Goal: Transaction & Acquisition: Obtain resource

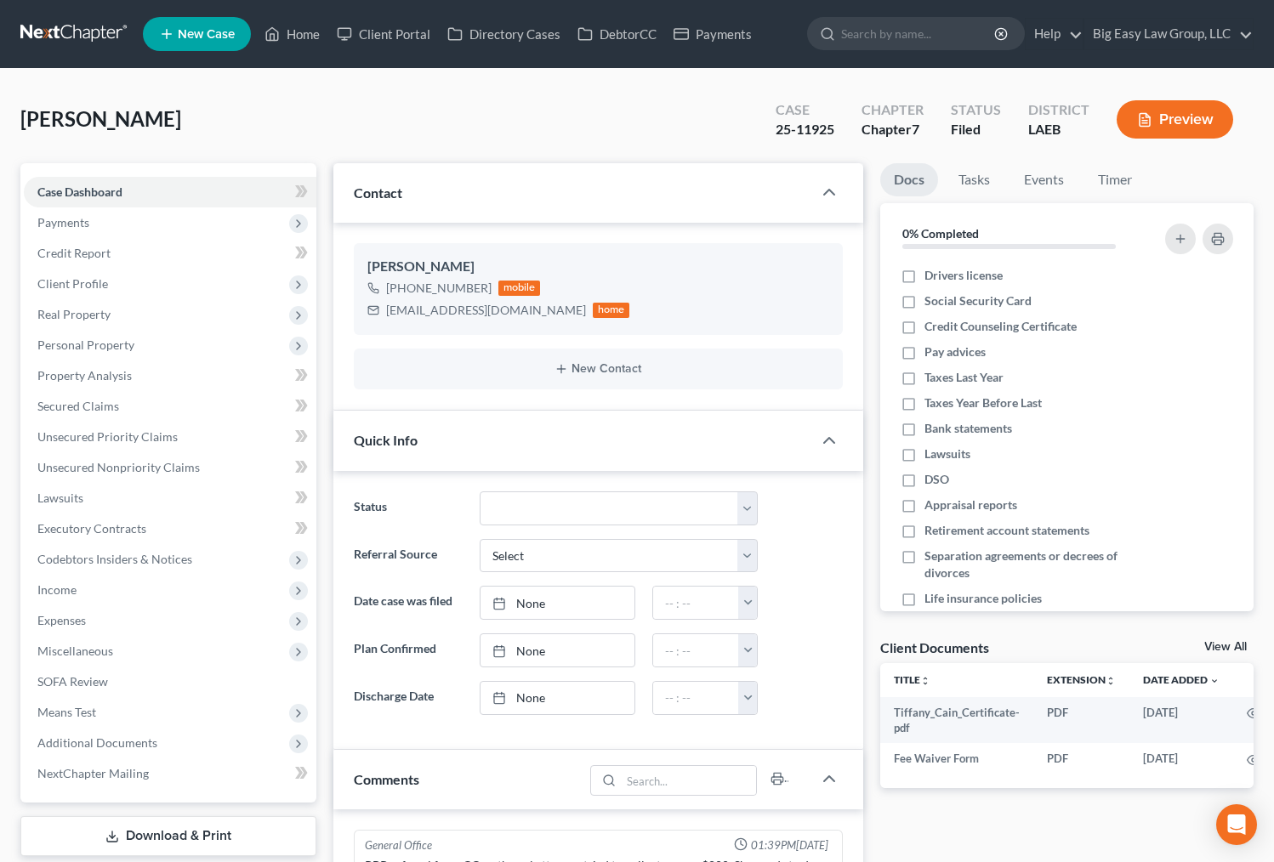
select select "0"
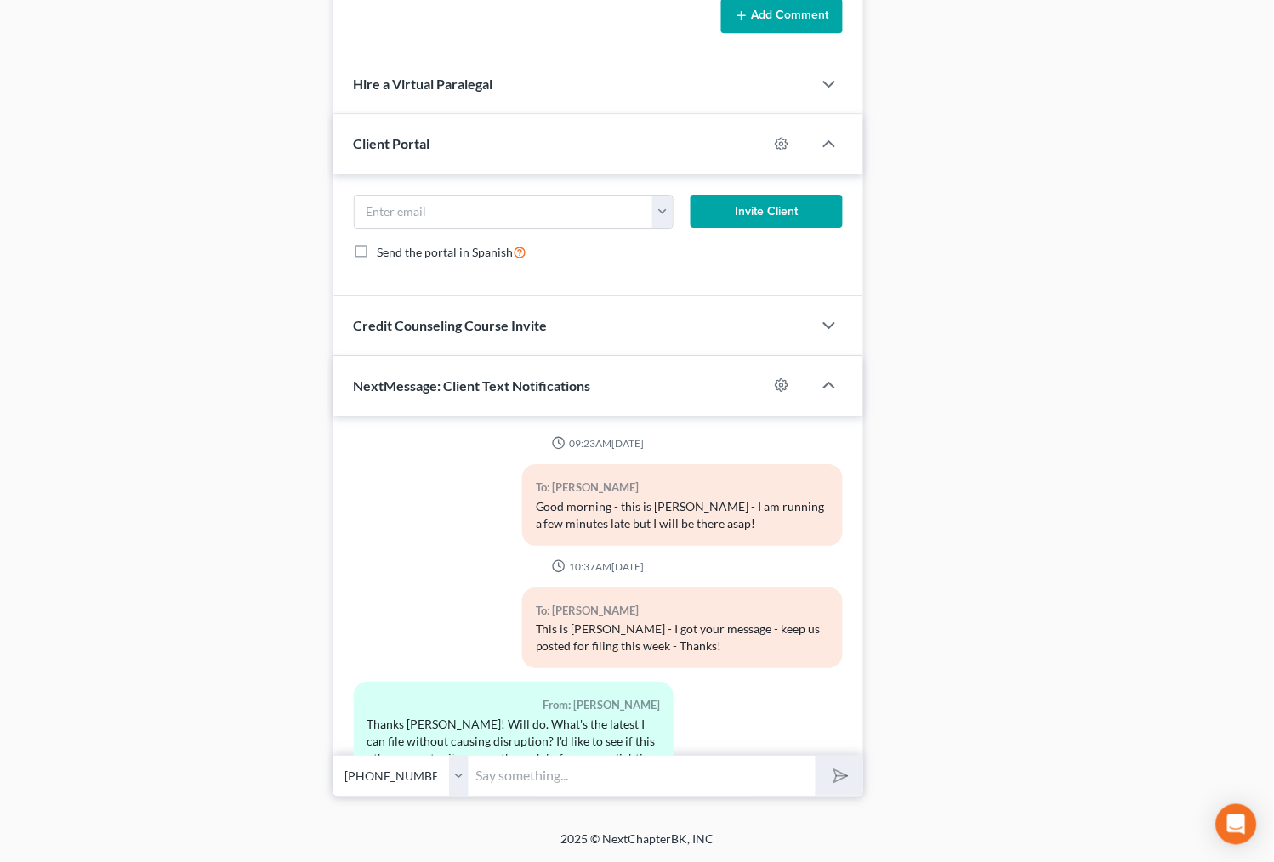
scroll to position [2187, 0]
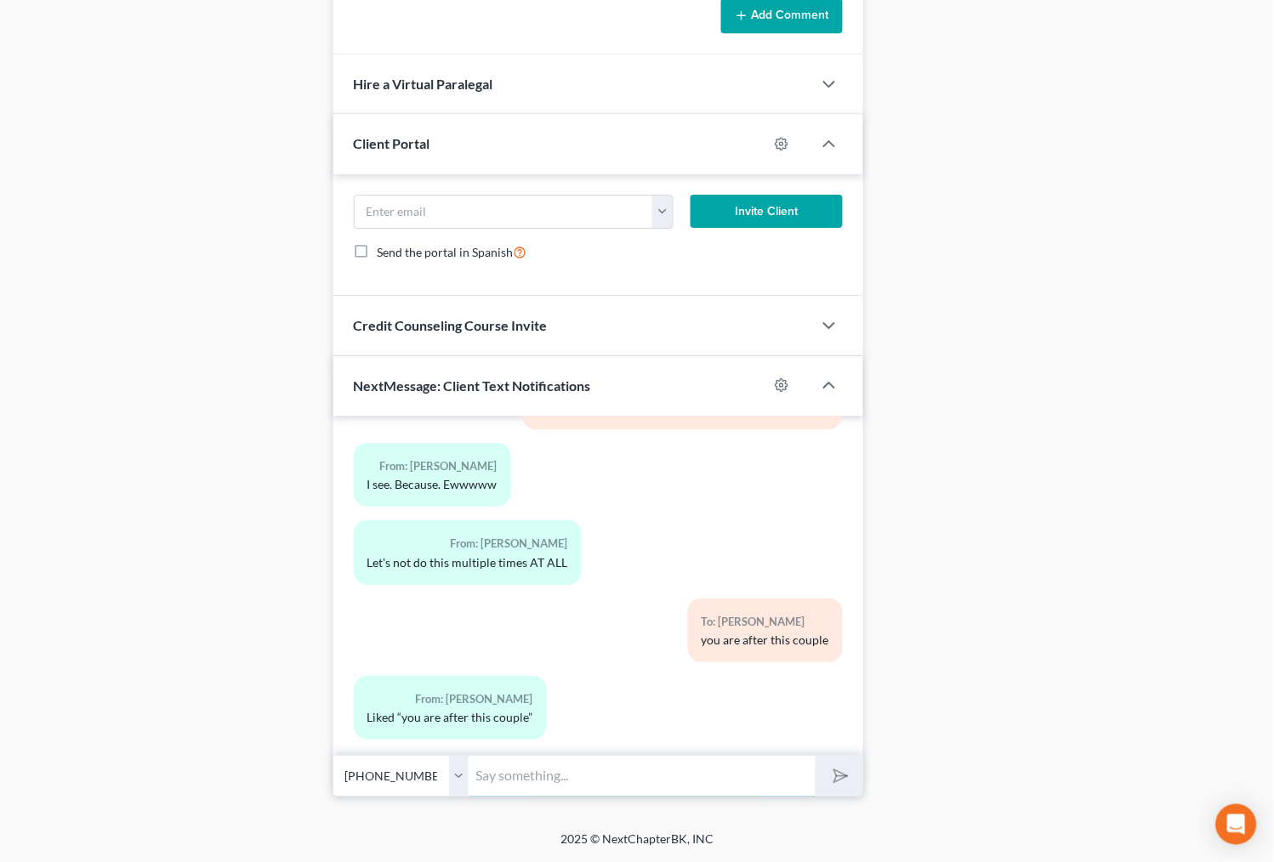
click at [635, 778] on input "text" at bounding box center [642, 776] width 347 height 42
click at [815, 756] on button "submit" at bounding box center [838, 776] width 47 height 40
type input "Great job - just email me a copy of your insurance card for your car - her real…"
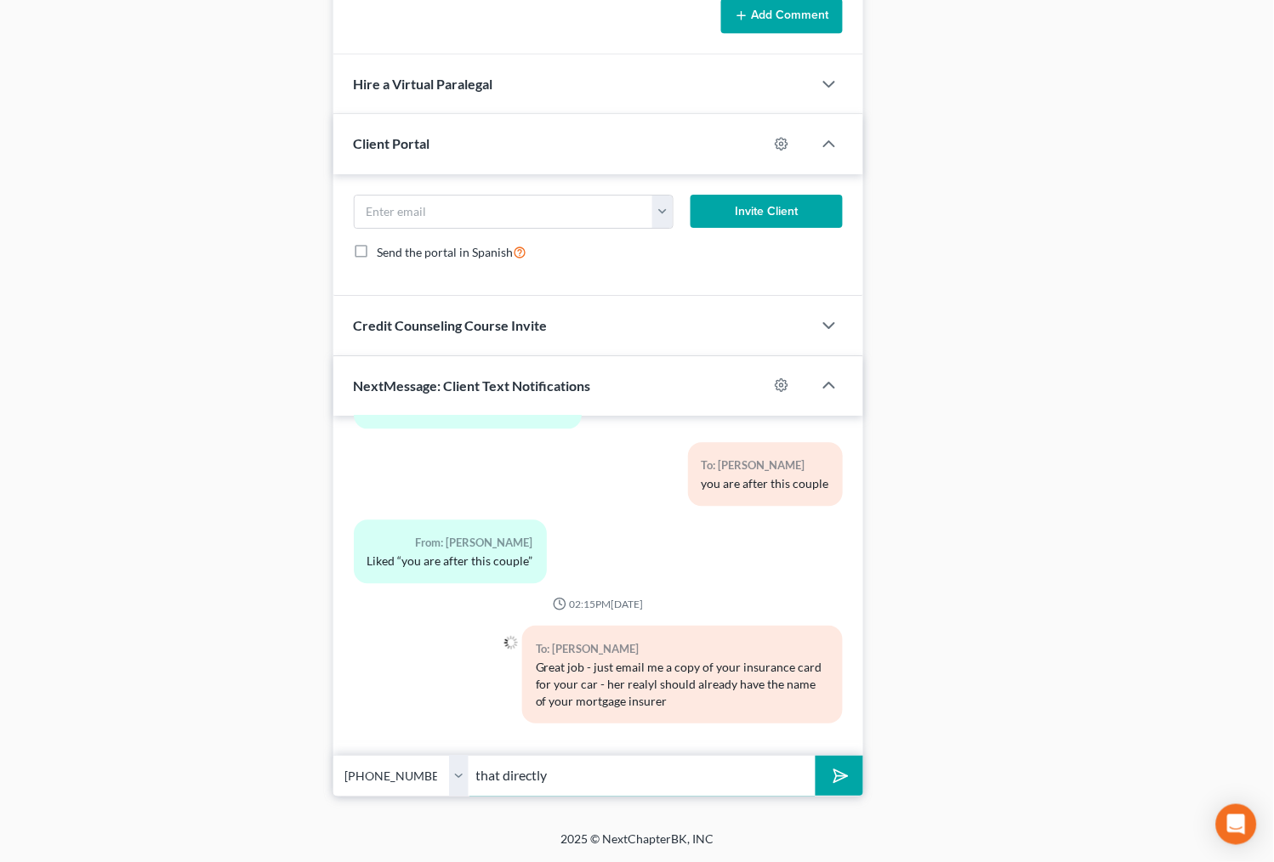
click at [480, 772] on input "that directly" at bounding box center [642, 776] width 347 height 42
type input "unless you pay that directly"
click at [815, 756] on button "submit" at bounding box center [838, 776] width 47 height 40
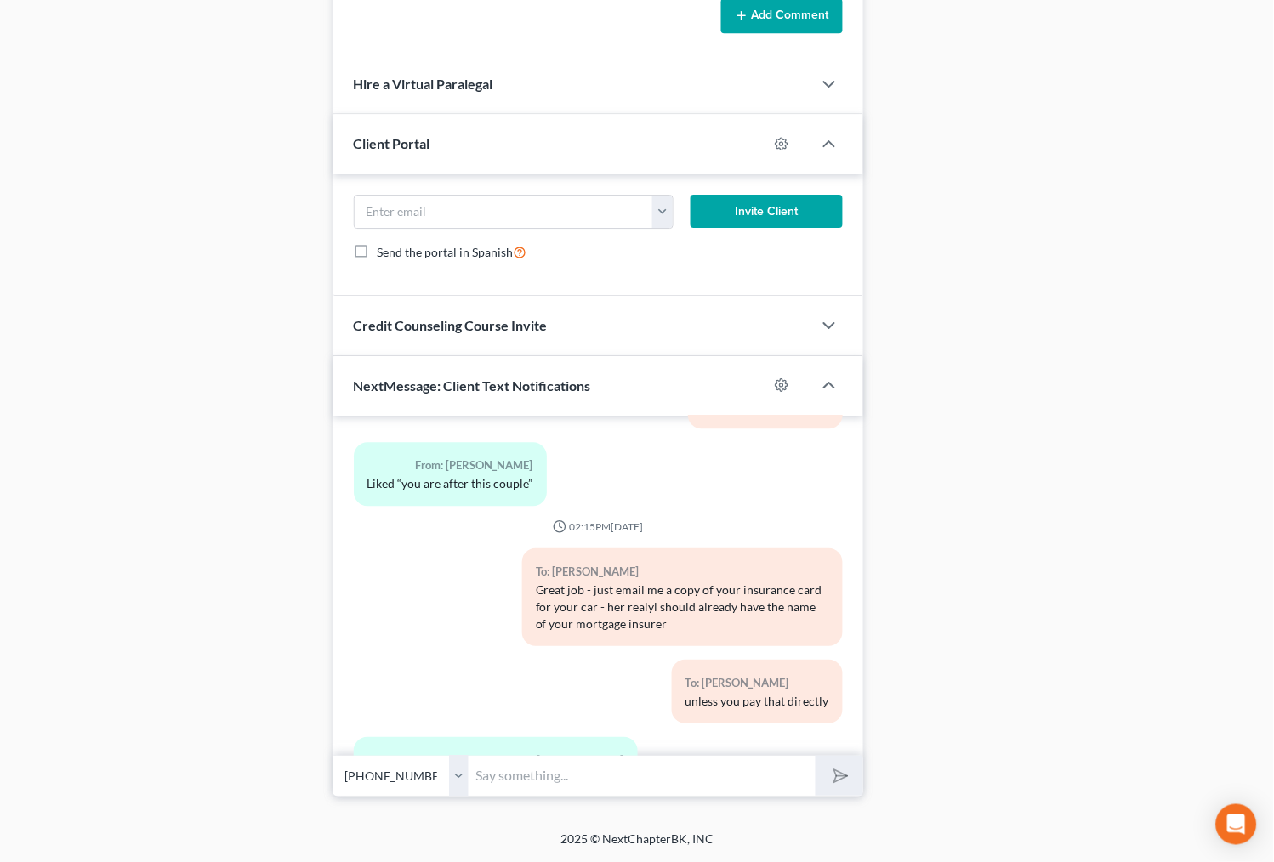
scroll to position [2498, 0]
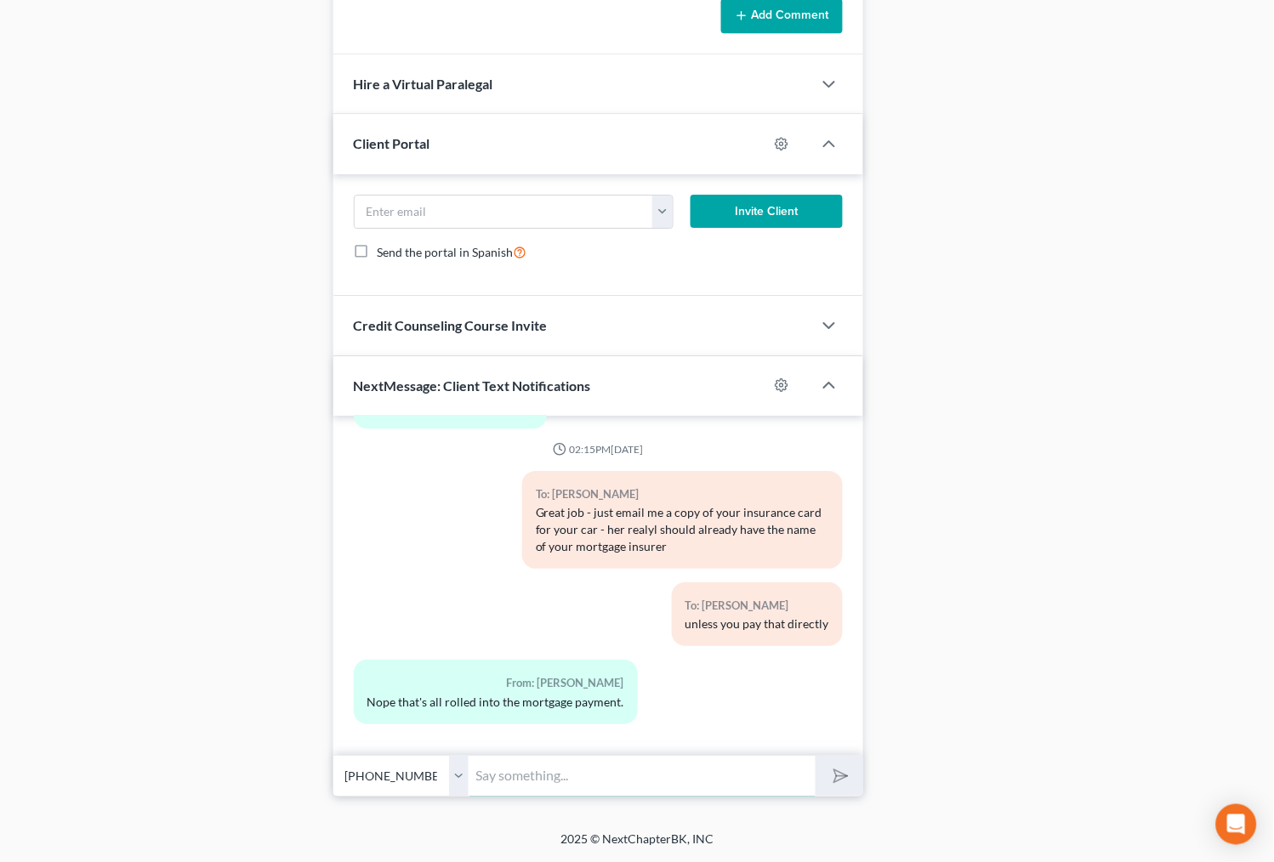
type input "J"
type input "he was just a young lawyer with a list of questions - no point in being hard on…"
click at [815, 756] on button "submit" at bounding box center [838, 776] width 47 height 40
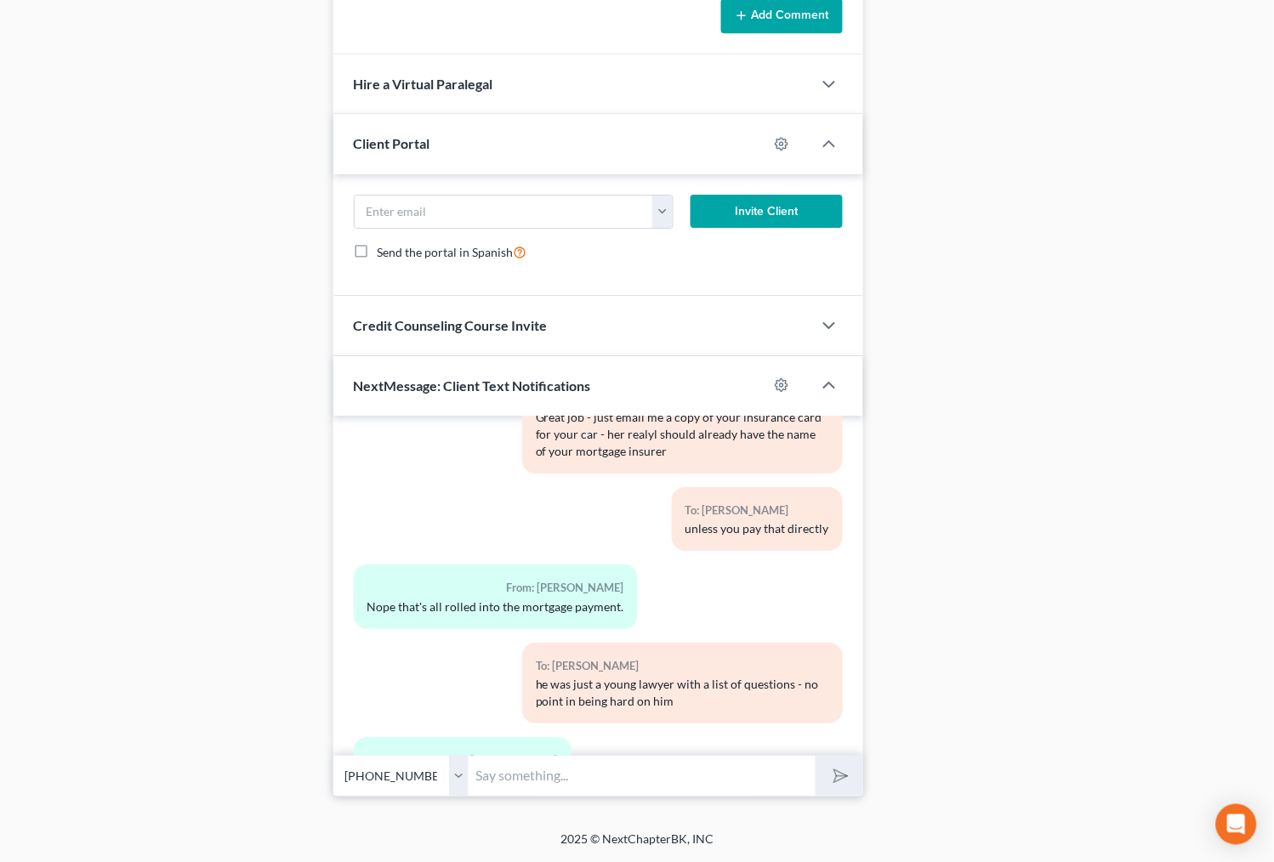
scroll to position [2766, 0]
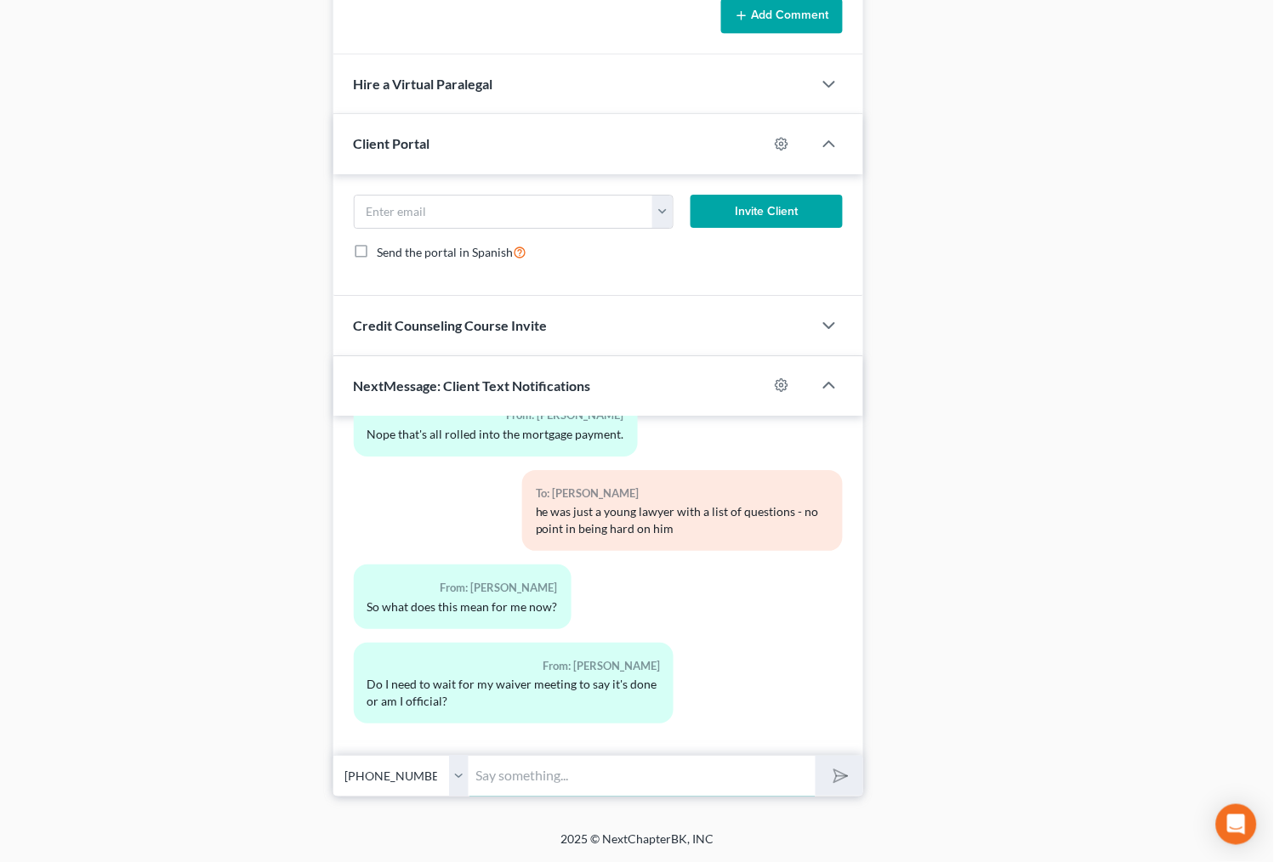
drag, startPoint x: 632, startPoint y: 764, endPoint x: 656, endPoint y: 780, distance: 29.5
click at [632, 764] on input "text" at bounding box center [642, 776] width 347 height 42
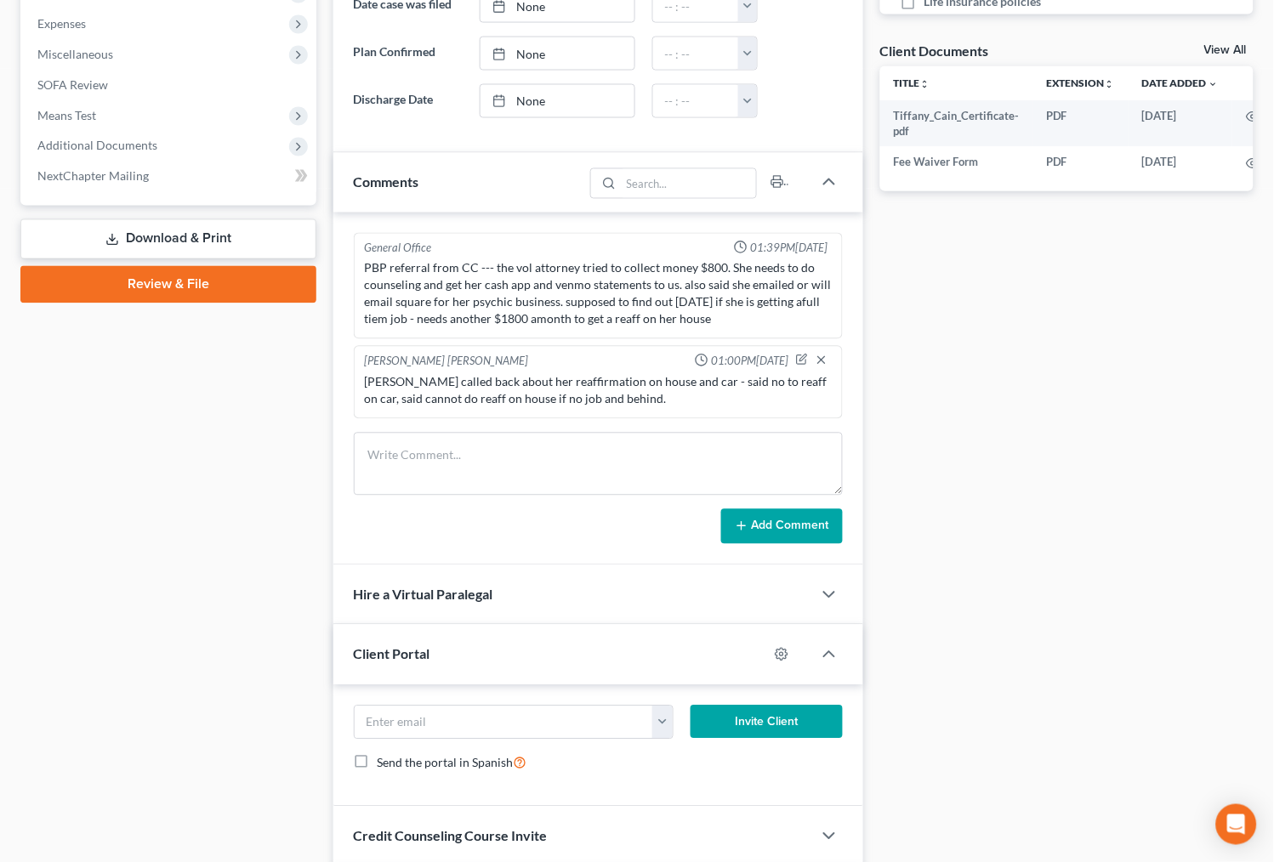
scroll to position [166, 0]
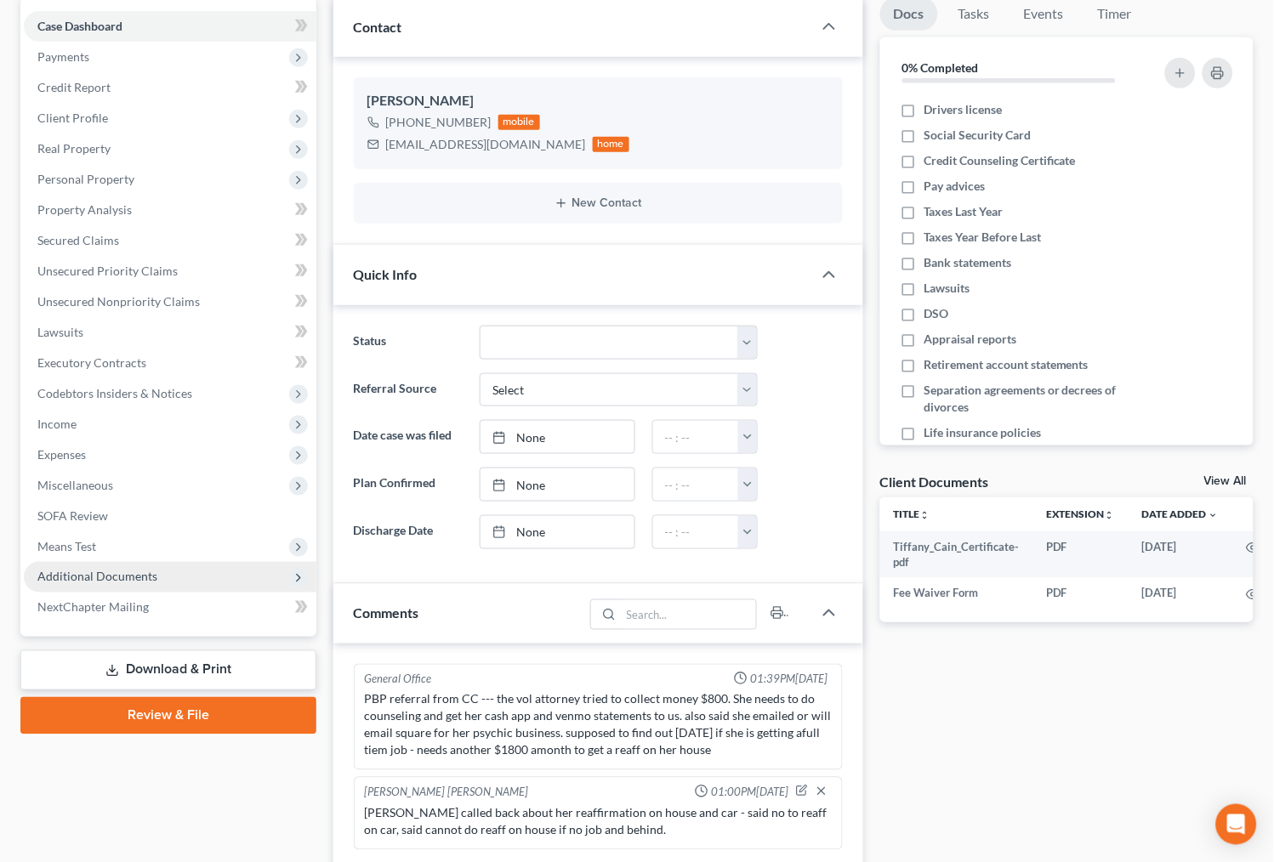
type input "you are done --"
click at [201, 571] on span "Additional Documents" at bounding box center [170, 577] width 292 height 31
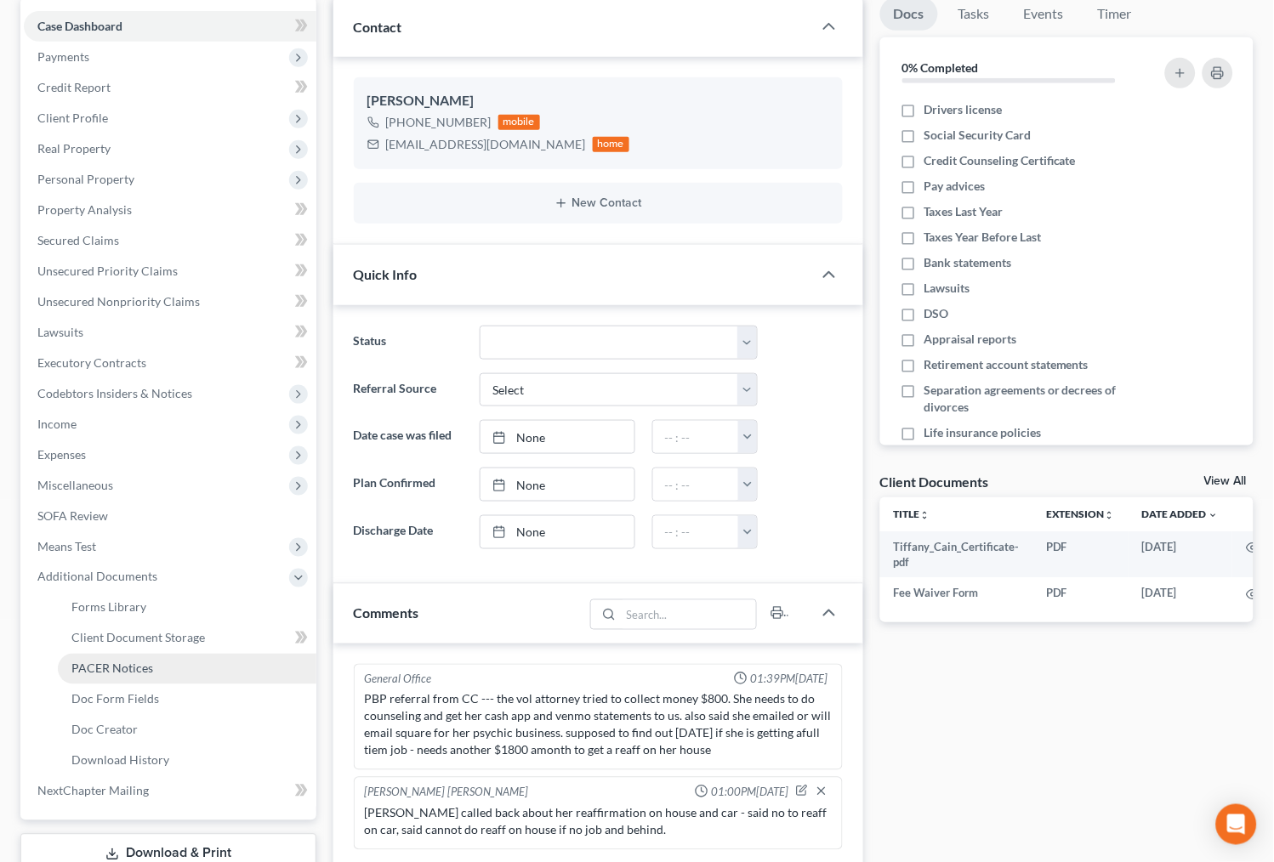
click at [221, 667] on link "PACER Notices" at bounding box center [187, 669] width 258 height 31
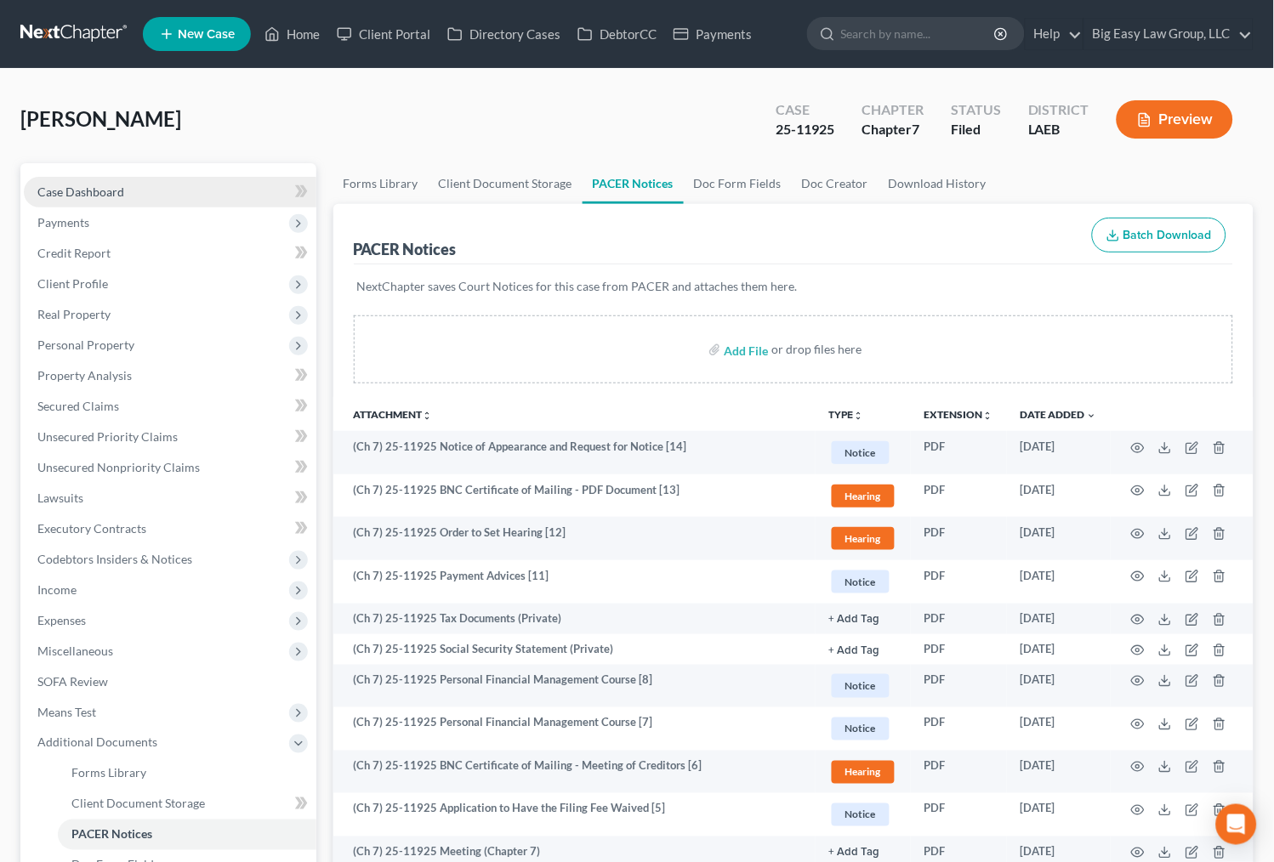
click at [122, 187] on link "Case Dashboard" at bounding box center [170, 192] width 292 height 31
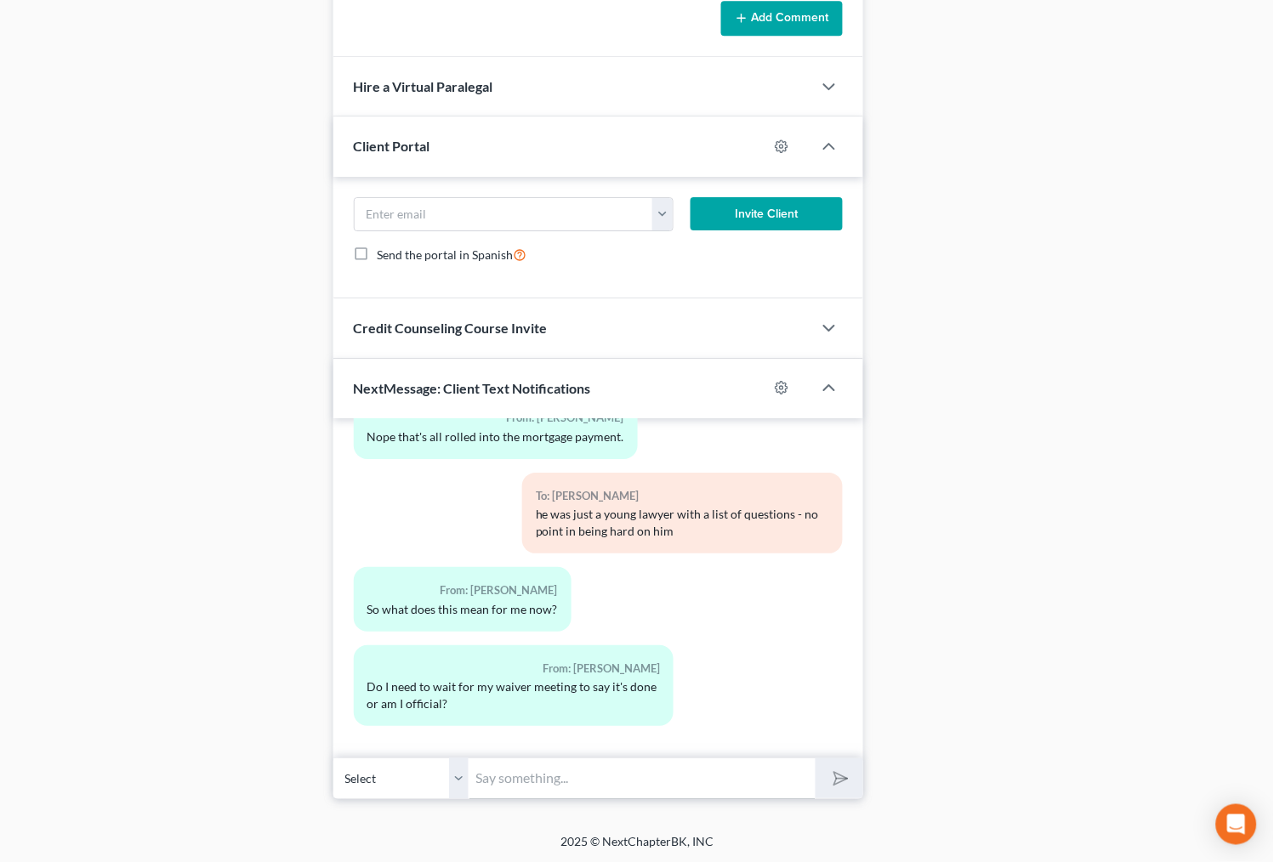
scroll to position [1108, 0]
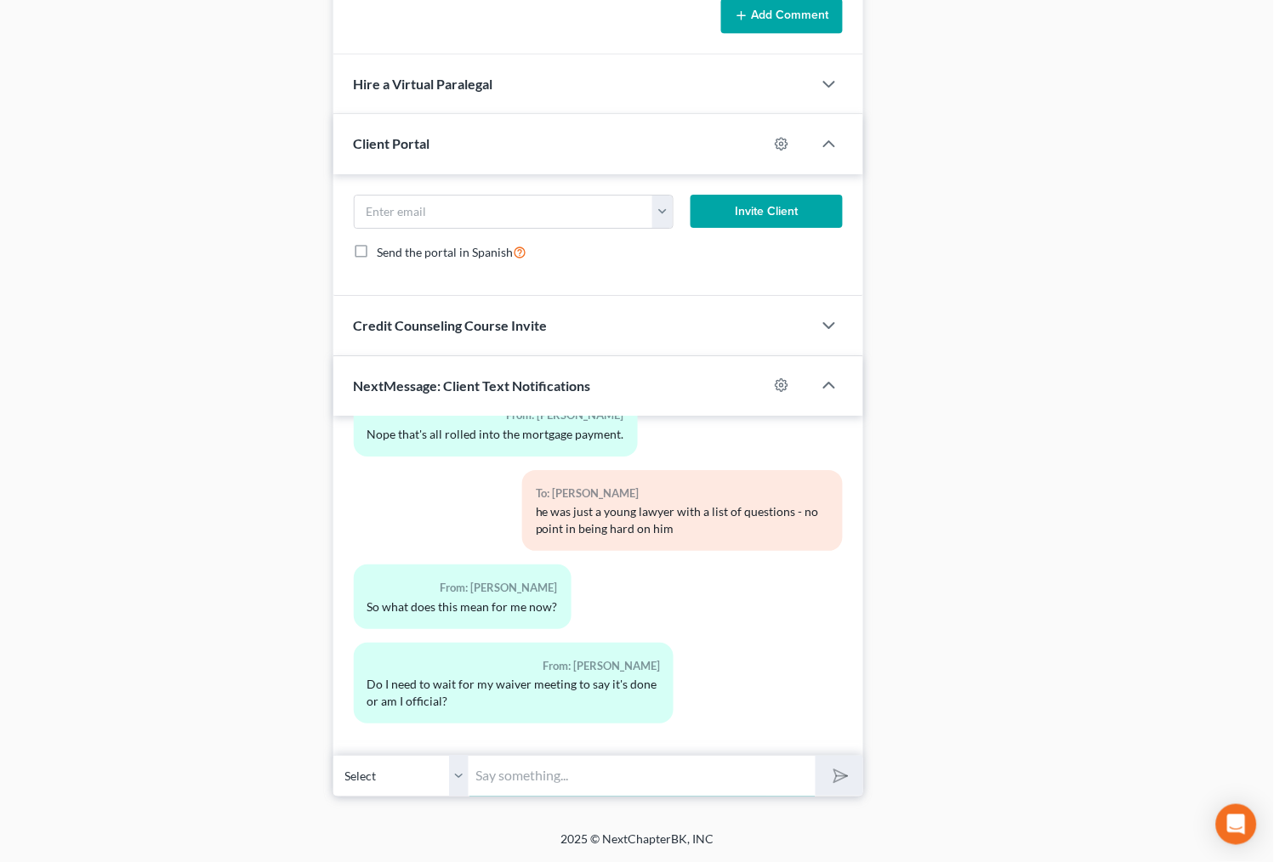
click at [597, 786] on input "text" at bounding box center [642, 776] width 347 height 42
click at [519, 762] on input "YOu are done - if we do nothing, your discharge will come in the mail [DATE]" at bounding box center [642, 776] width 347 height 42
click at [523, 769] on input "YOu are done - if we do nothing, your discharge will come in the mail [DATE]" at bounding box center [642, 776] width 347 height 42
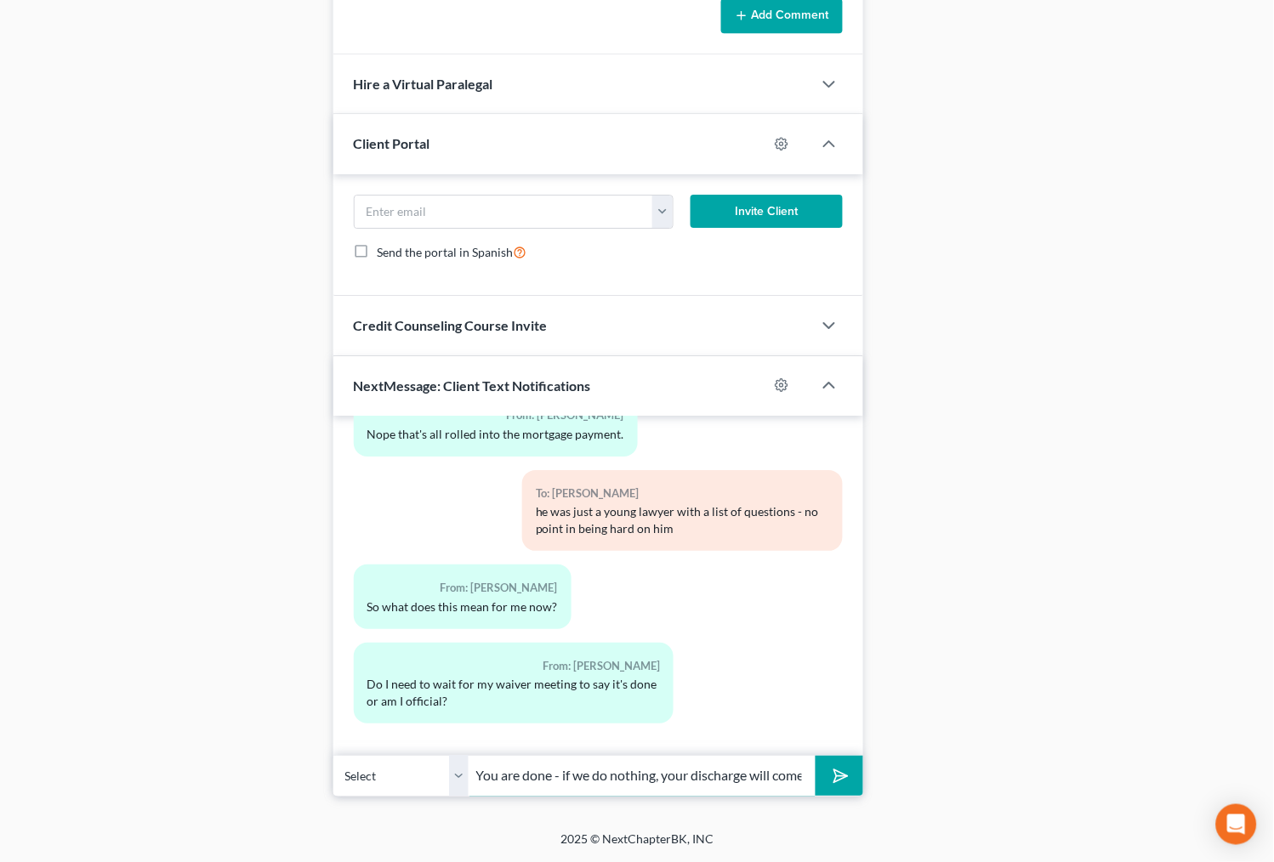
type input "You are done - if we do nothing, your discharge will come in the mail [DATE]"
click at [851, 770] on button "submit" at bounding box center [838, 776] width 47 height 40
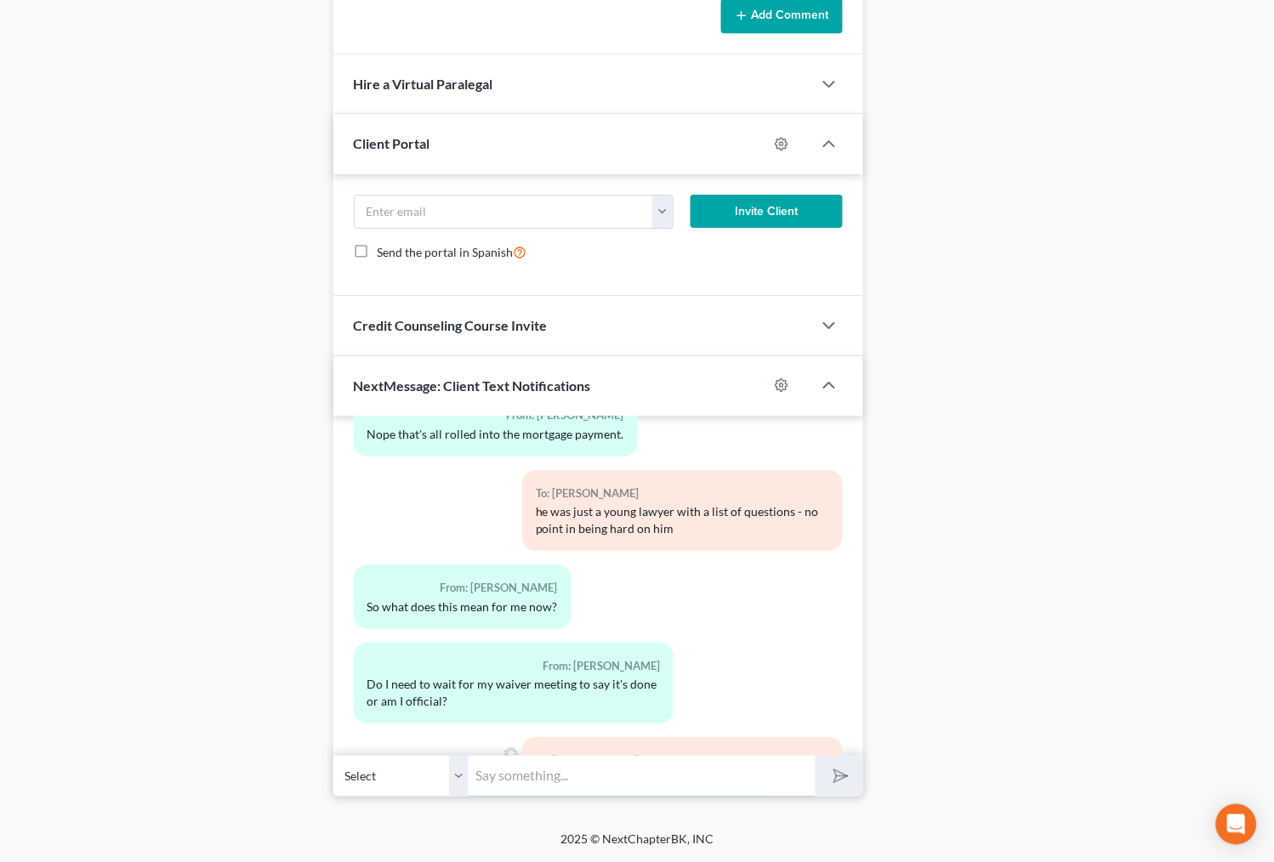
click at [742, 780] on input "text" at bounding box center [642, 776] width 347 height 42
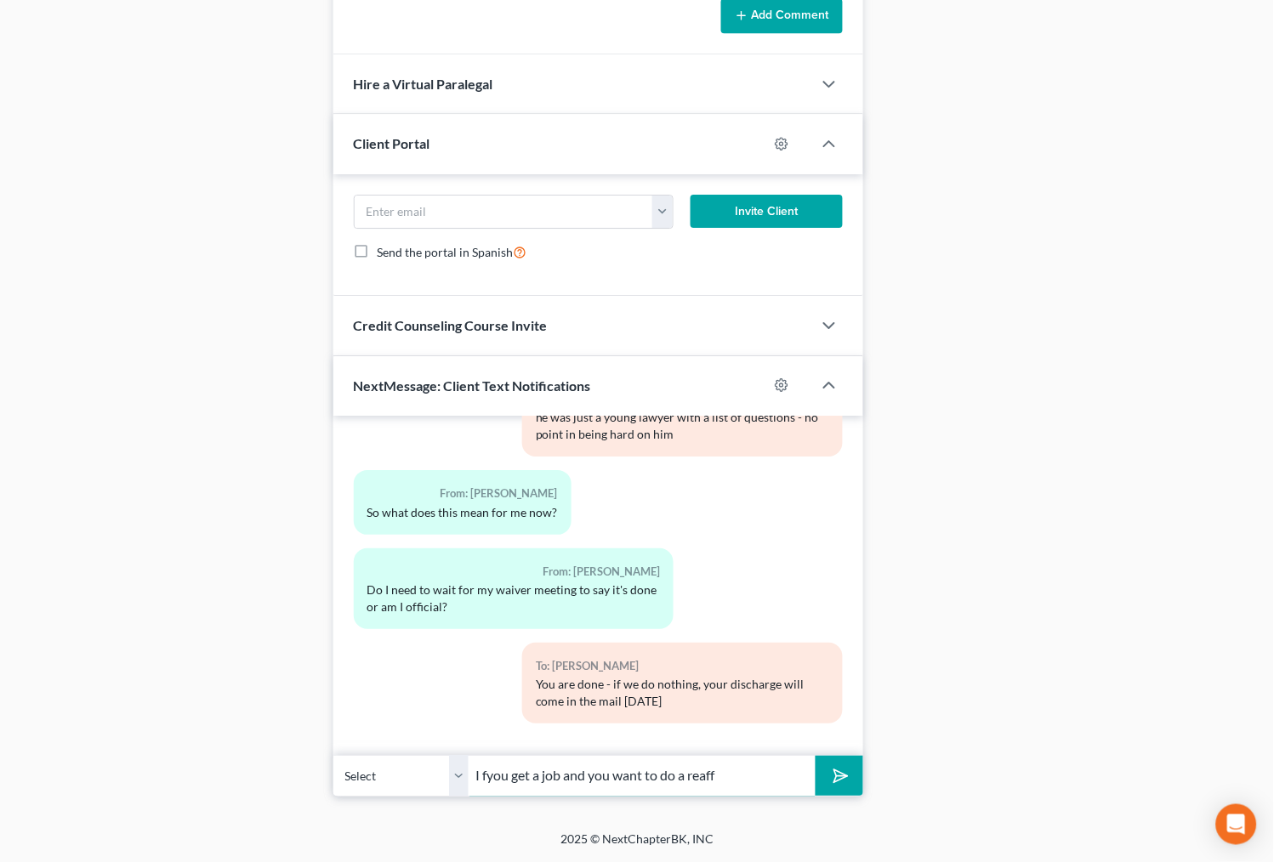
click at [487, 778] on input "I fyou get a job and you want to do a reaff" at bounding box center [642, 776] width 347 height 42
click at [486, 773] on input "I f you get a job and you want to do a reaff" at bounding box center [642, 776] width 347 height 42
drag, startPoint x: 482, startPoint y: 773, endPoint x: 490, endPoint y: 781, distance: 11.4
click at [483, 774] on input "I f you get a job and you want to do a reaff" at bounding box center [642, 776] width 347 height 42
click at [729, 758] on input "If you get a job and you want to do a reaff" at bounding box center [642, 776] width 347 height 42
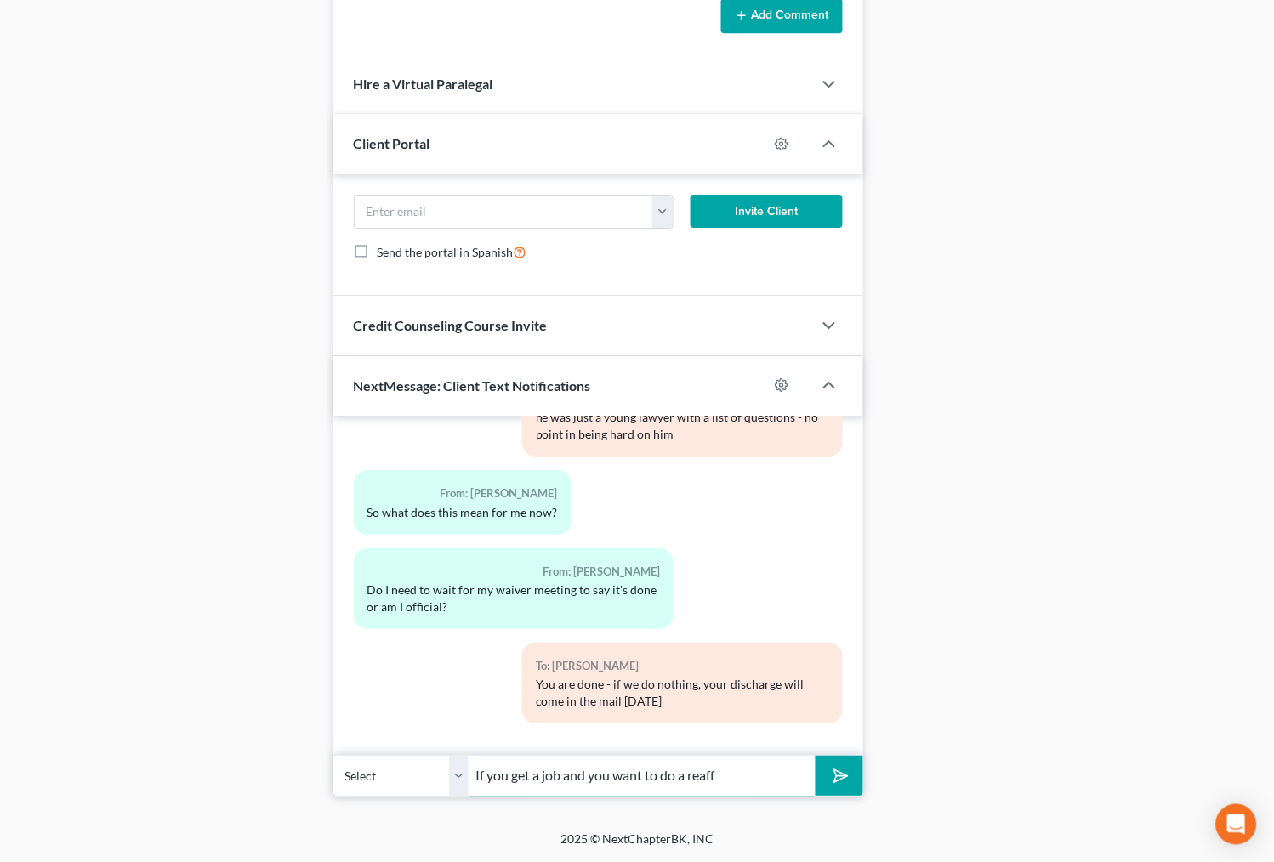
click at [732, 770] on input "If you get a job and you want to do a reaff" at bounding box center [642, 776] width 347 height 42
type input "If you get a job and you want to do a reaff, just reach out as soon as you get …"
click at [815, 756] on button "submit" at bounding box center [838, 776] width 47 height 40
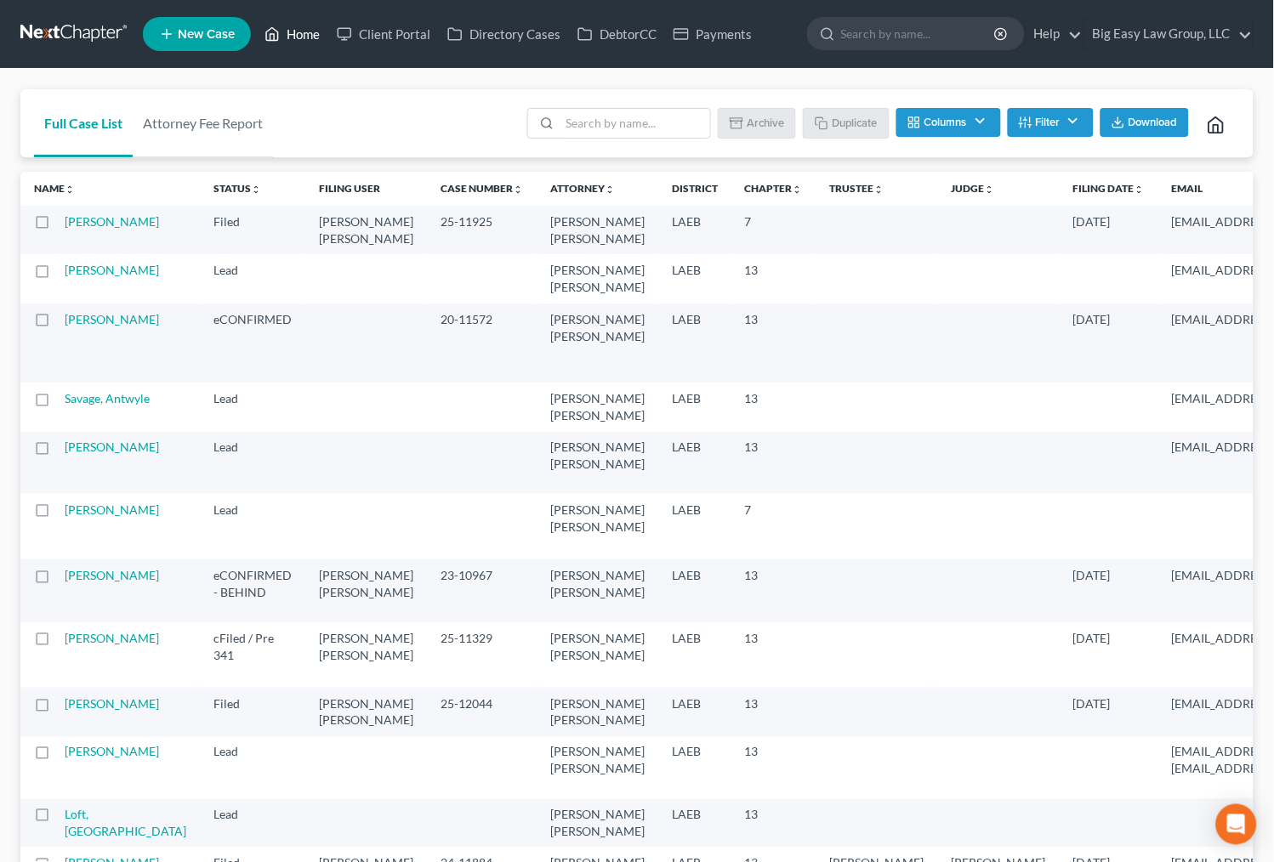
drag, startPoint x: 315, startPoint y: 37, endPoint x: 310, endPoint y: 30, distance: 9.2
click at [315, 36] on link "Home" at bounding box center [292, 34] width 72 height 31
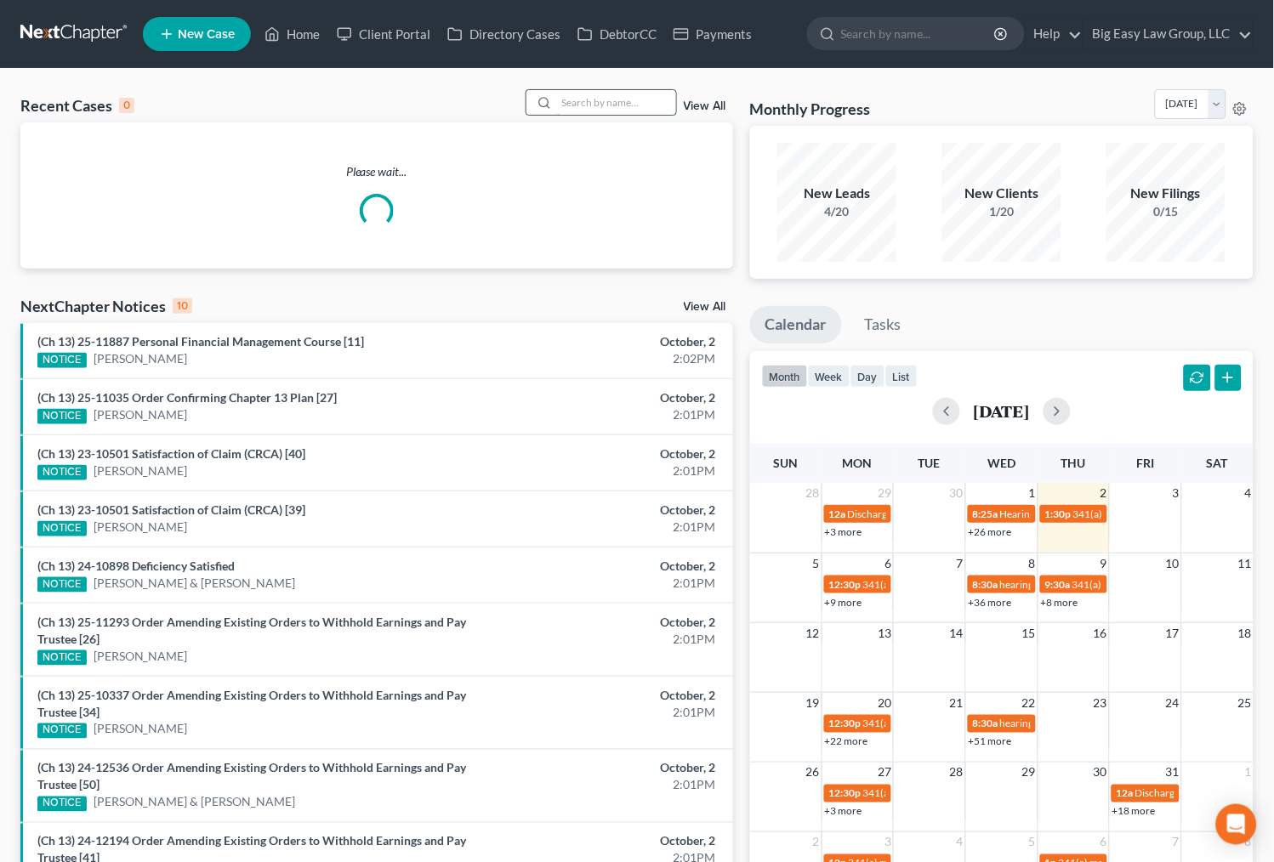
click at [576, 109] on input "search" at bounding box center [616, 102] width 119 height 25
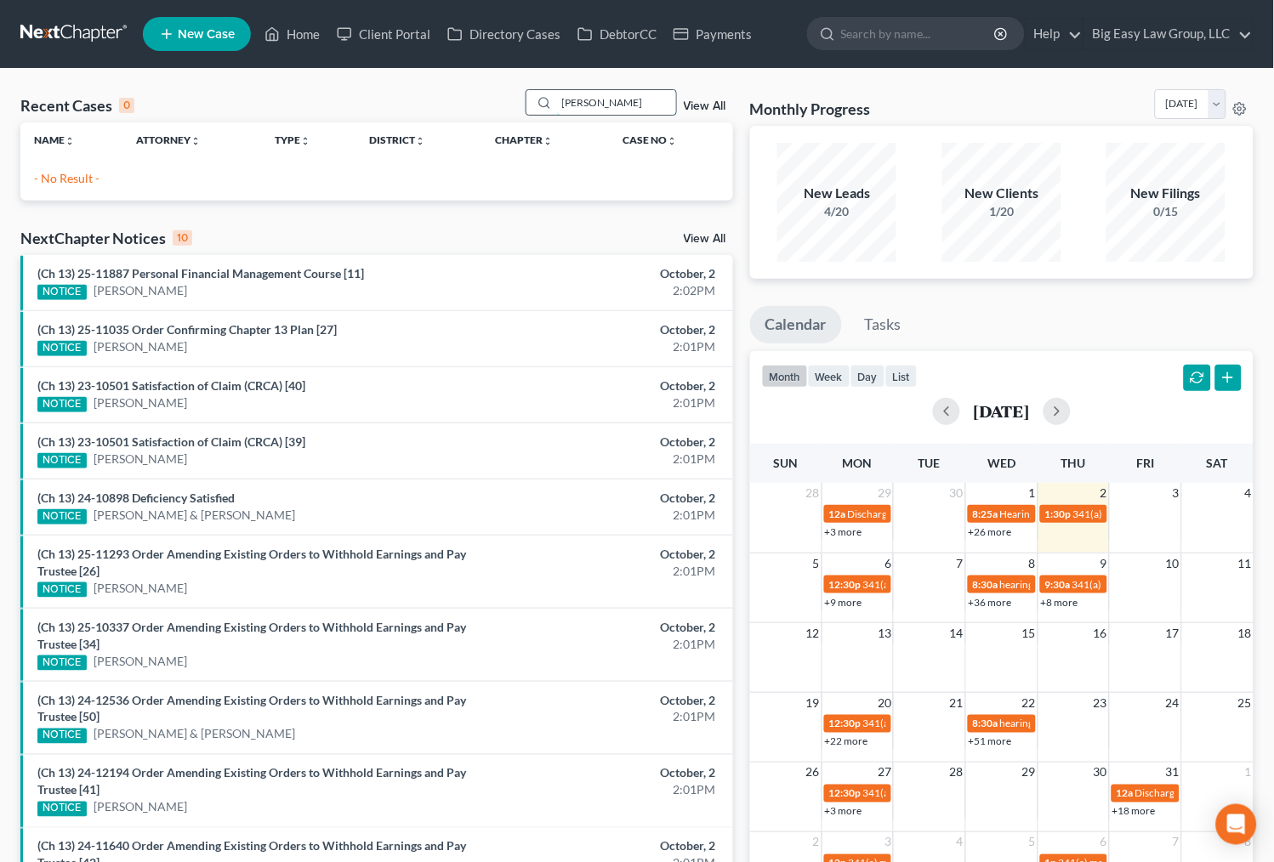
click at [638, 96] on input "rousan" at bounding box center [616, 102] width 119 height 25
drag, startPoint x: 635, startPoint y: 105, endPoint x: 476, endPoint y: 45, distance: 169.8
click at [483, 47] on div "Home New Case Client Portal Directory Cases DebtorCC Payments Big Easy Law Grou…" at bounding box center [637, 491] width 1274 height 982
type input "rouzan"
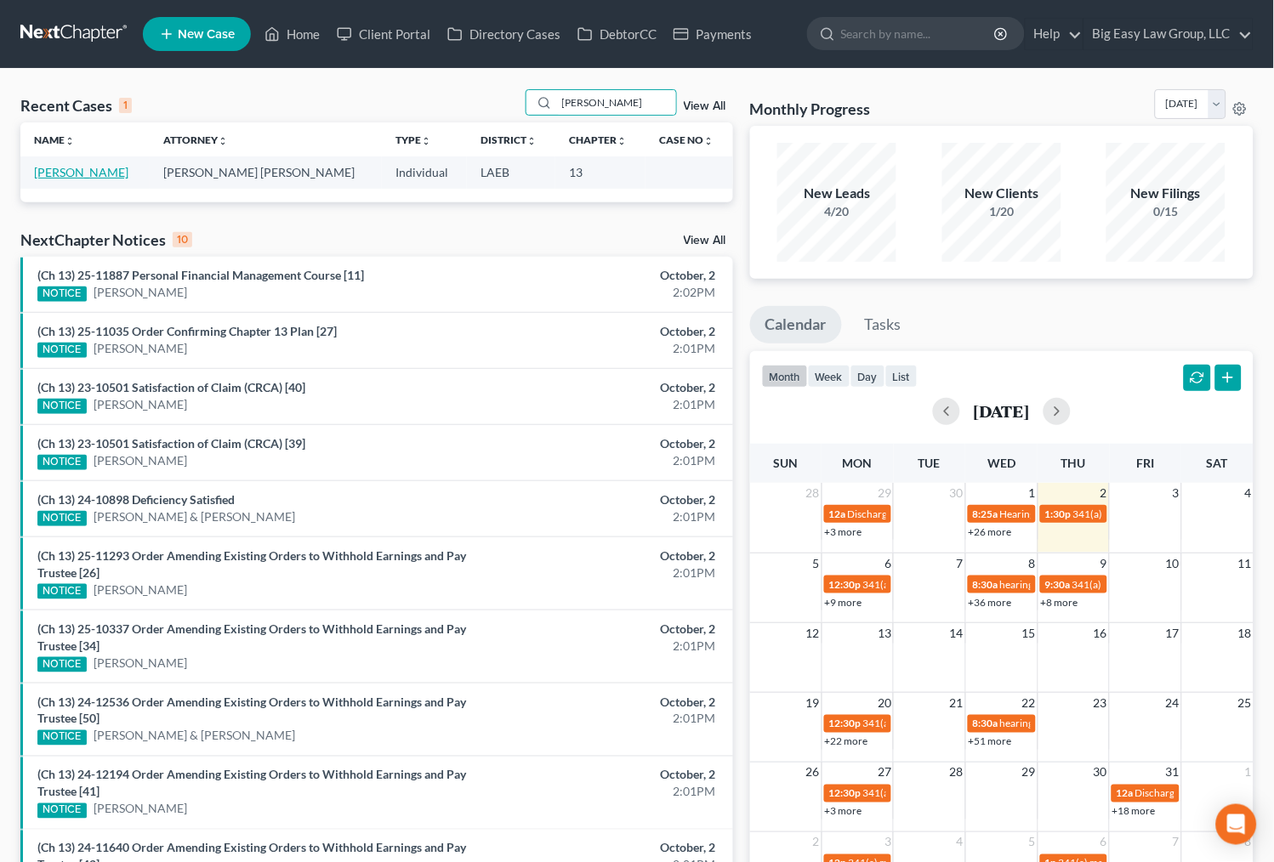
click at [100, 164] on td "Rouzan, Darion" at bounding box center [84, 171] width 129 height 31
click at [61, 165] on link "Rouzan, Darion" at bounding box center [81, 172] width 94 height 14
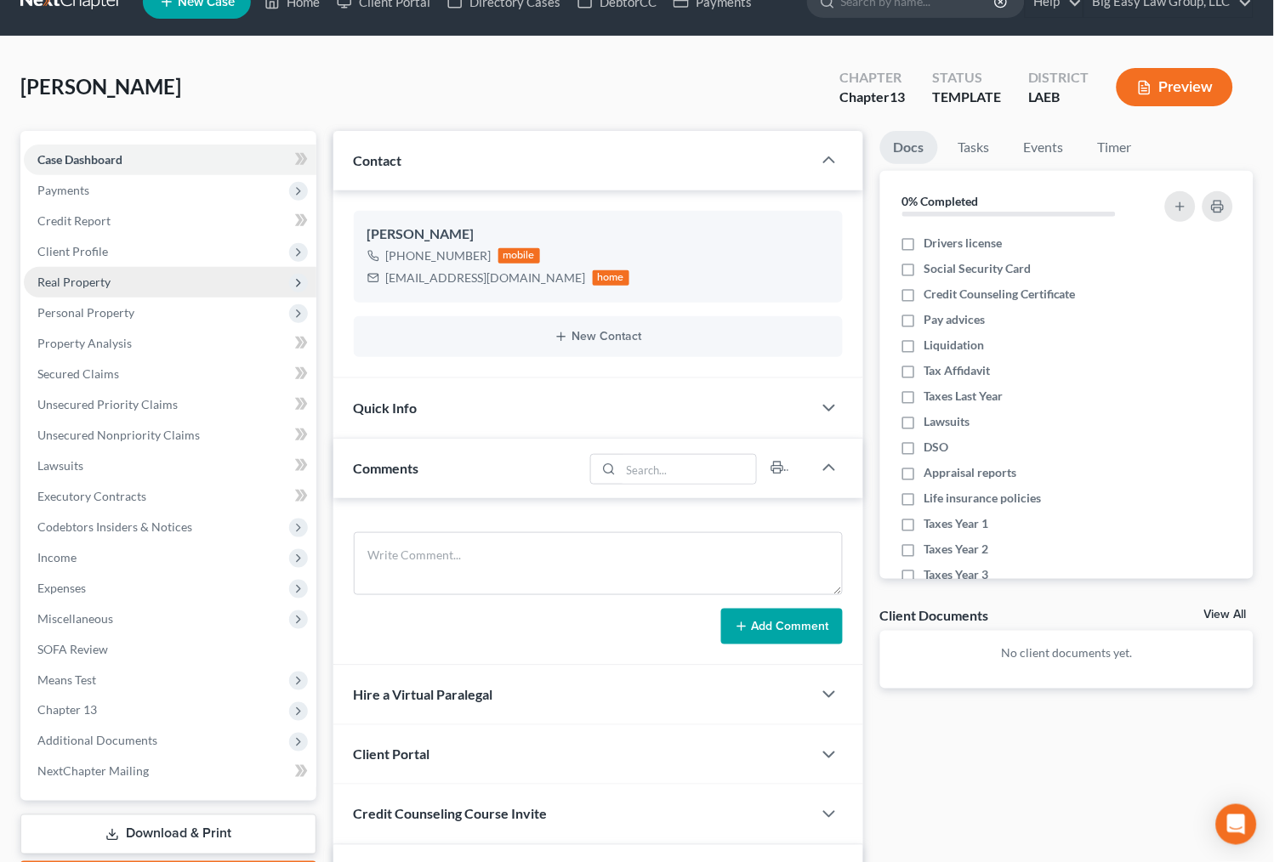
scroll to position [300, 0]
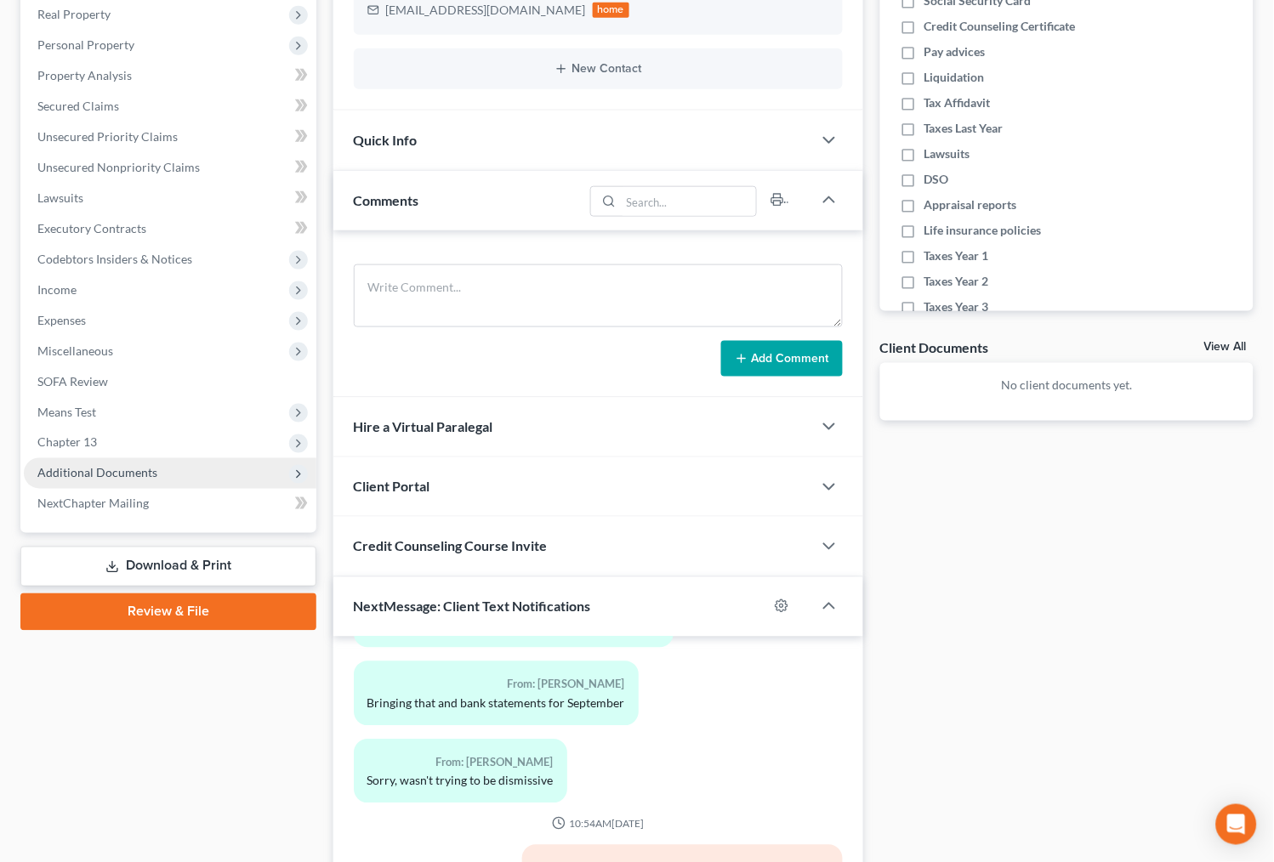
drag, startPoint x: 211, startPoint y: 576, endPoint x: 191, endPoint y: 597, distance: 28.3
click at [212, 576] on link "Download & Print" at bounding box center [168, 567] width 296 height 40
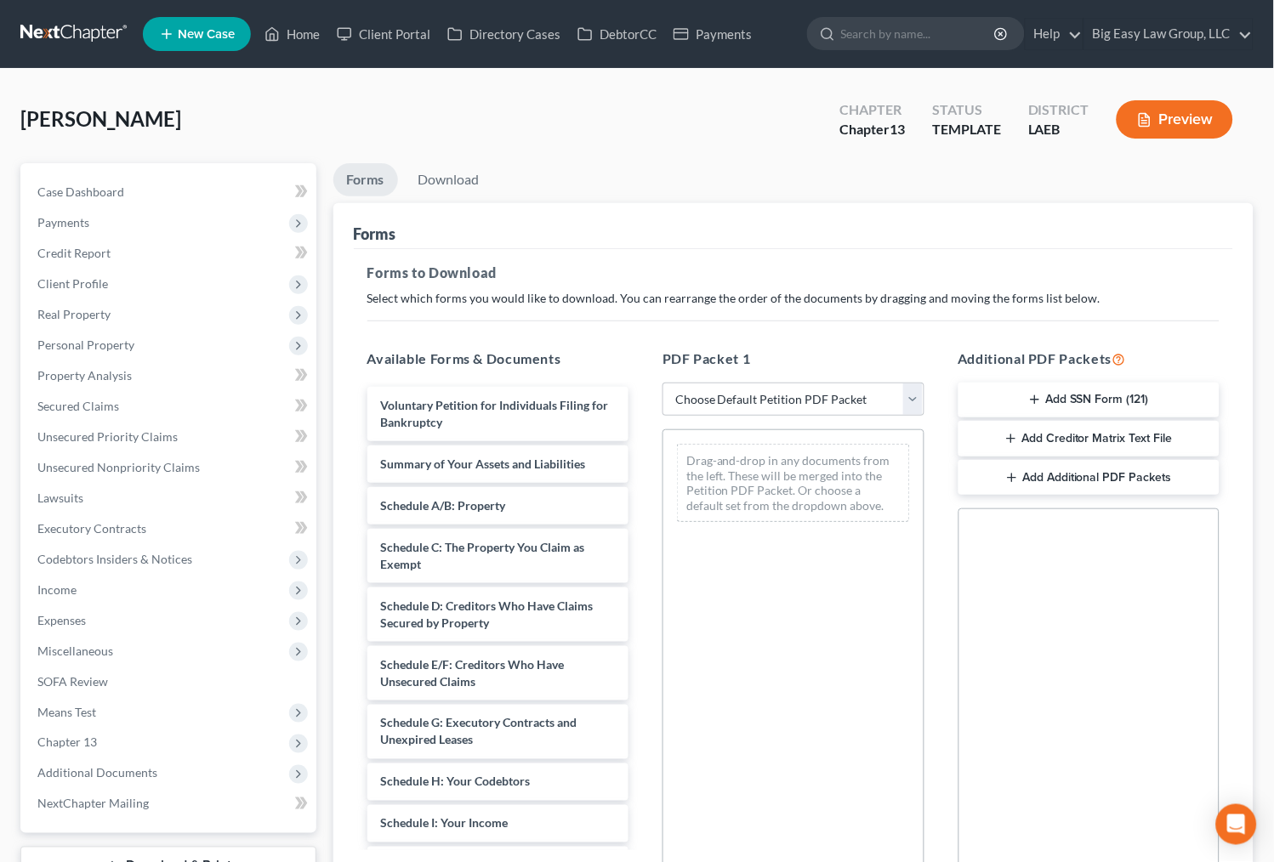
drag, startPoint x: 805, startPoint y: 417, endPoint x: 804, endPoint y: 427, distance: 10.2
click at [805, 417] on div "PDF Packet 1 Choose Default Petition PDF Packet Complete Bankruptcy Petition (a…" at bounding box center [793, 623] width 296 height 576
click at [809, 401] on select "Choose Default Petition PDF Packet Complete Bankruptcy Petition (all forms and …" at bounding box center [793, 400] width 262 height 34
select select "0"
click at [662, 383] on select "Choose Default Petition PDF Packet Complete Bankruptcy Petition (all forms and …" at bounding box center [793, 400] width 262 height 34
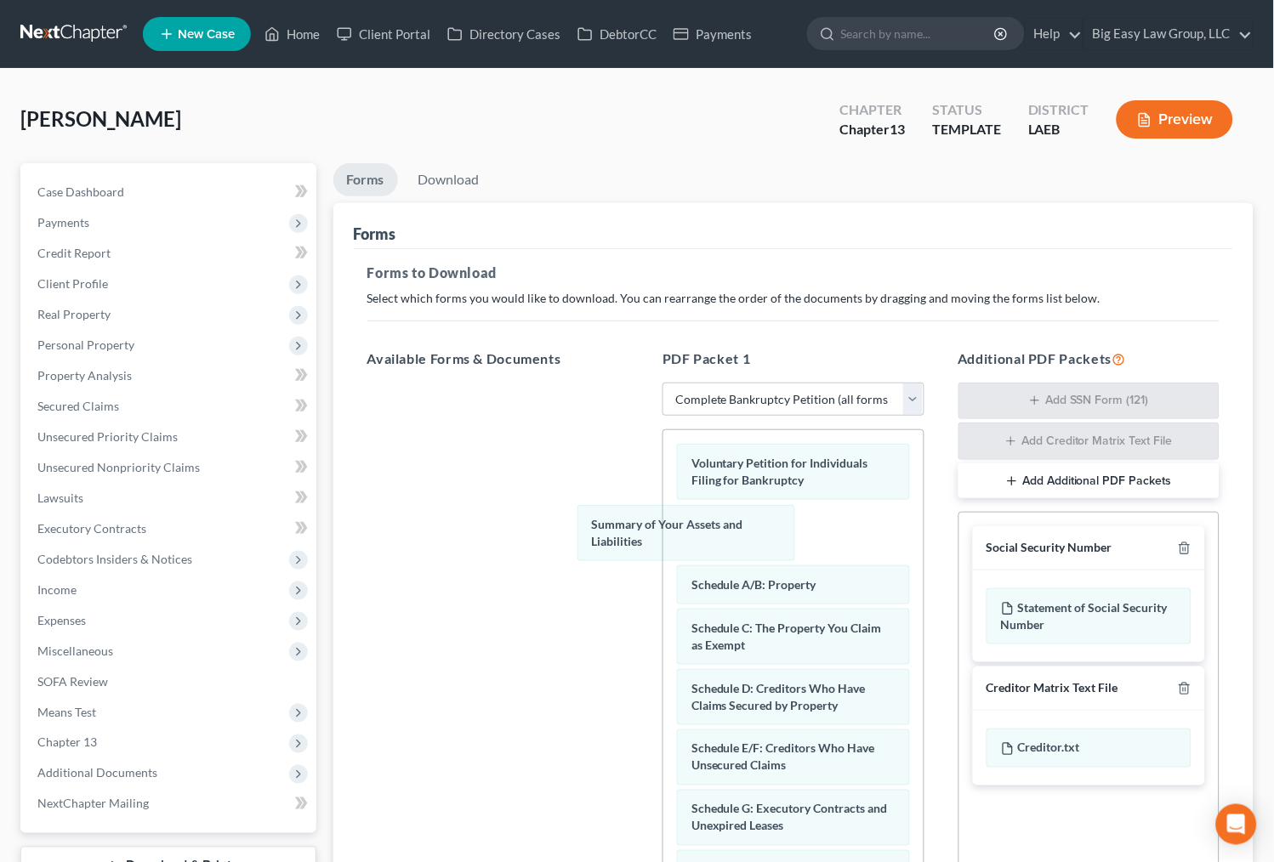
drag, startPoint x: 752, startPoint y: 519, endPoint x: 495, endPoint y: 403, distance: 282.4
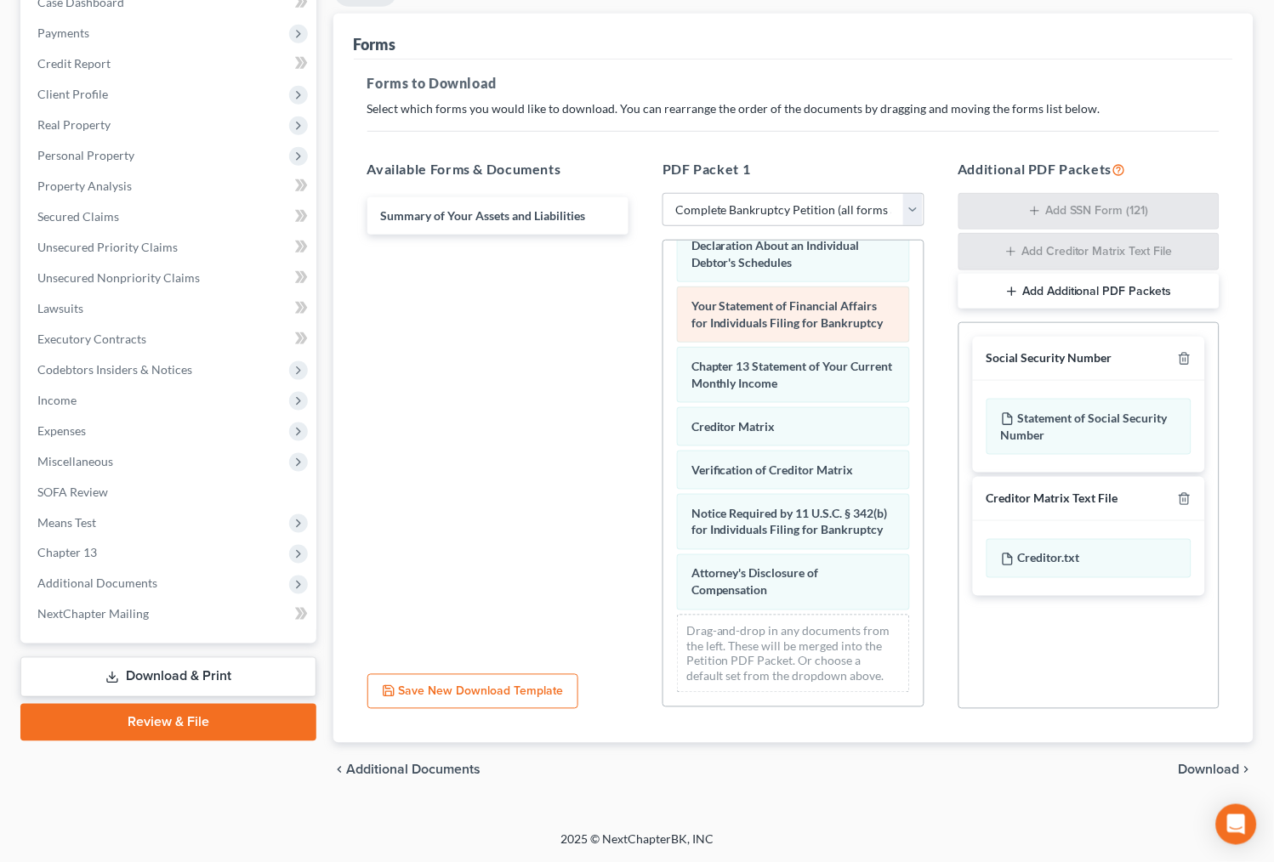
scroll to position [539, 0]
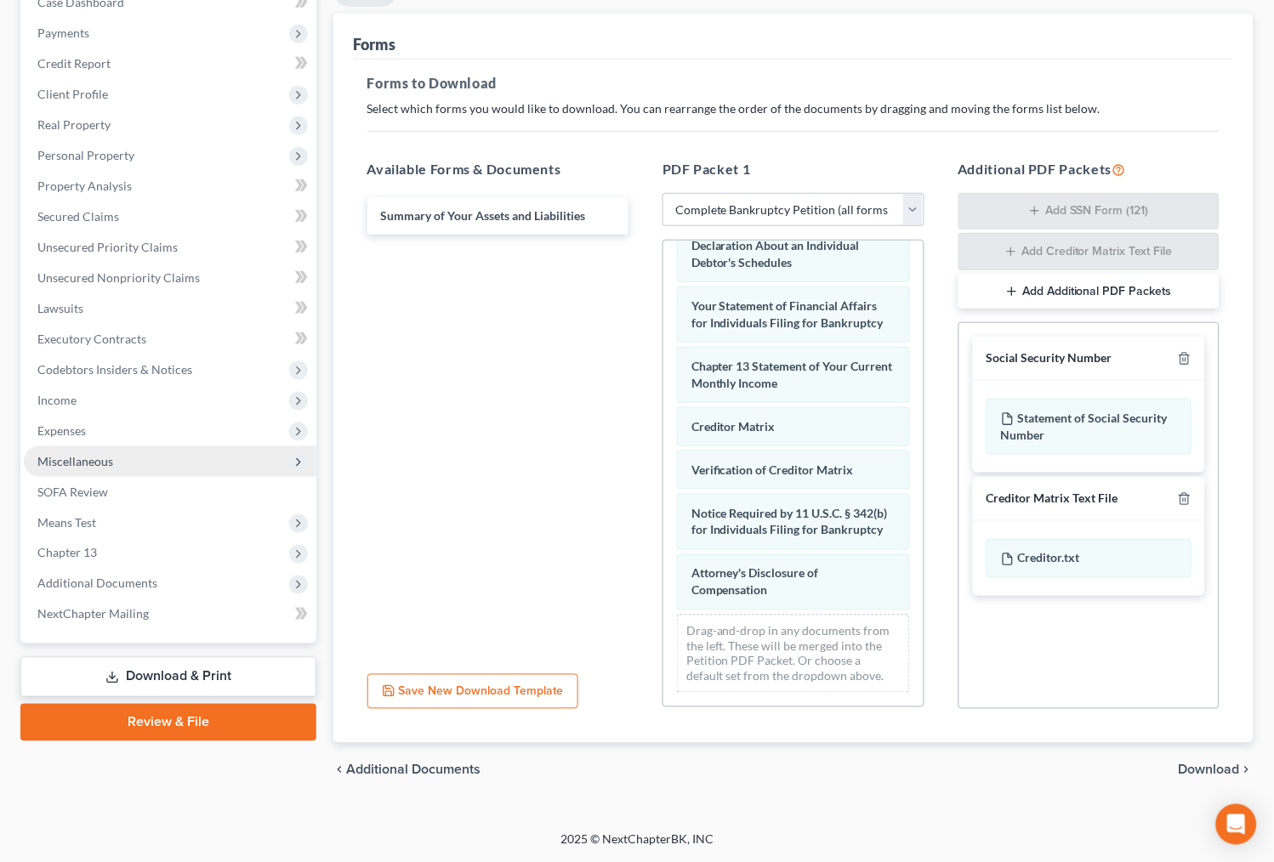
click at [167, 450] on span "Miscellaneous" at bounding box center [170, 461] width 292 height 31
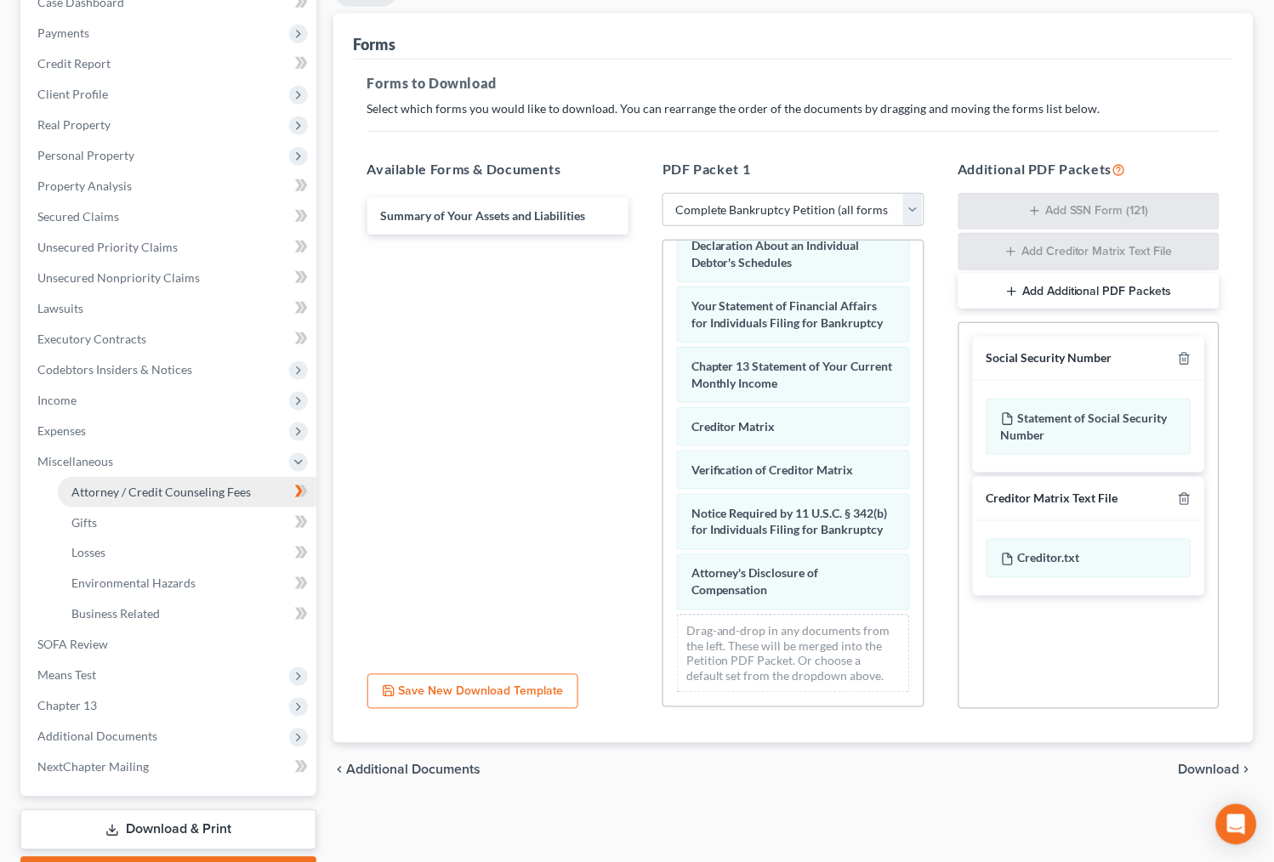
drag, startPoint x: 205, startPoint y: 488, endPoint x: 184, endPoint y: 474, distance: 24.5
click at [207, 487] on span "Attorney / Credit Counseling Fees" at bounding box center [160, 492] width 179 height 14
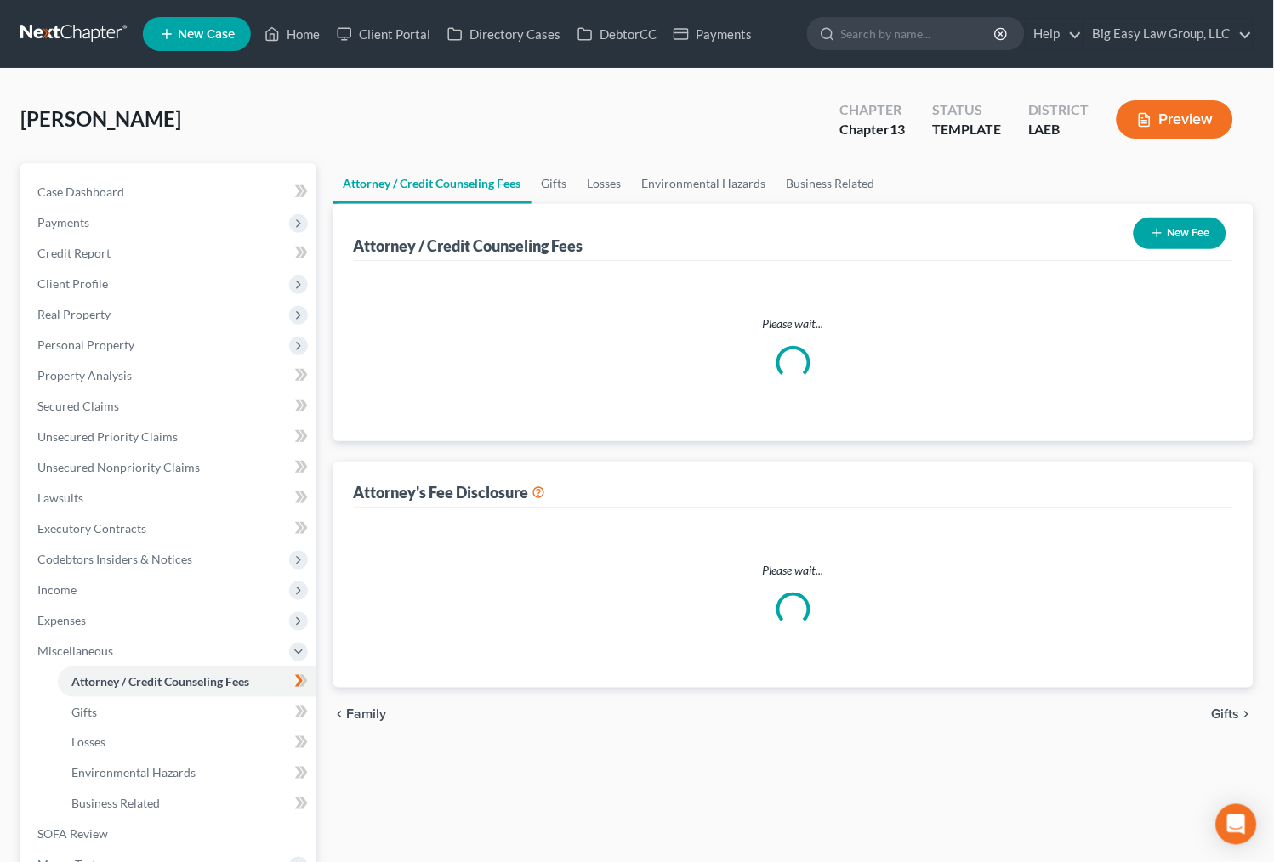
select select "0"
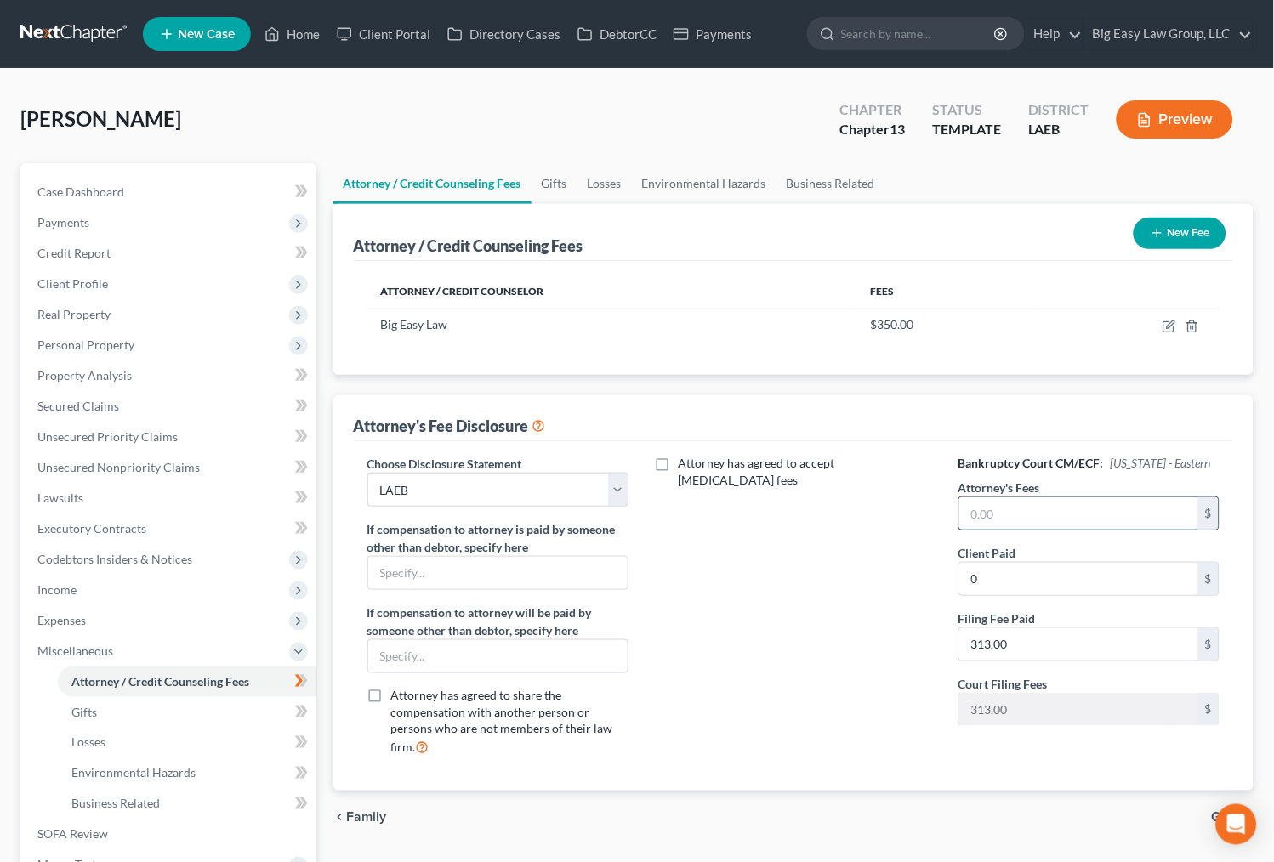
click at [986, 519] on input "text" at bounding box center [1079, 513] width 240 height 32
type input "2500"
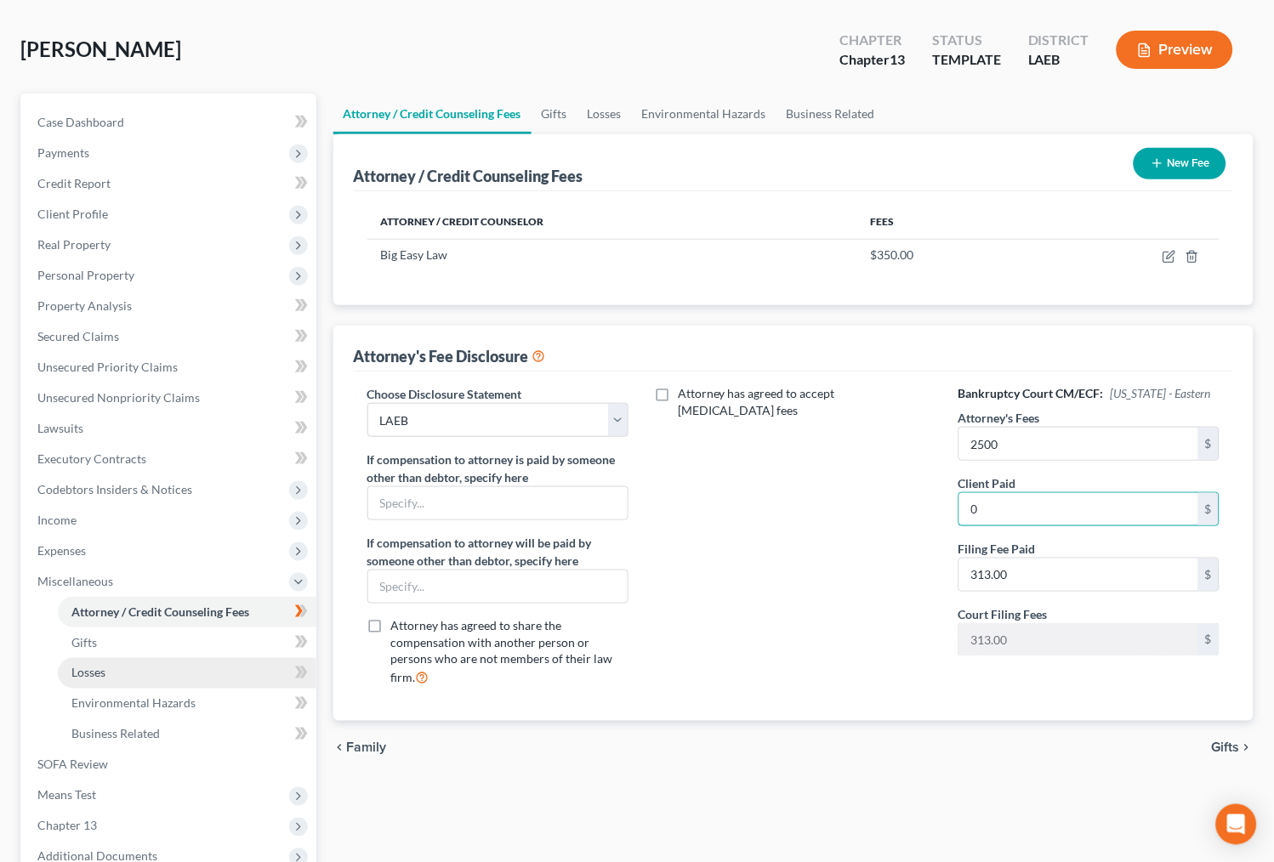
scroll to position [284, 0]
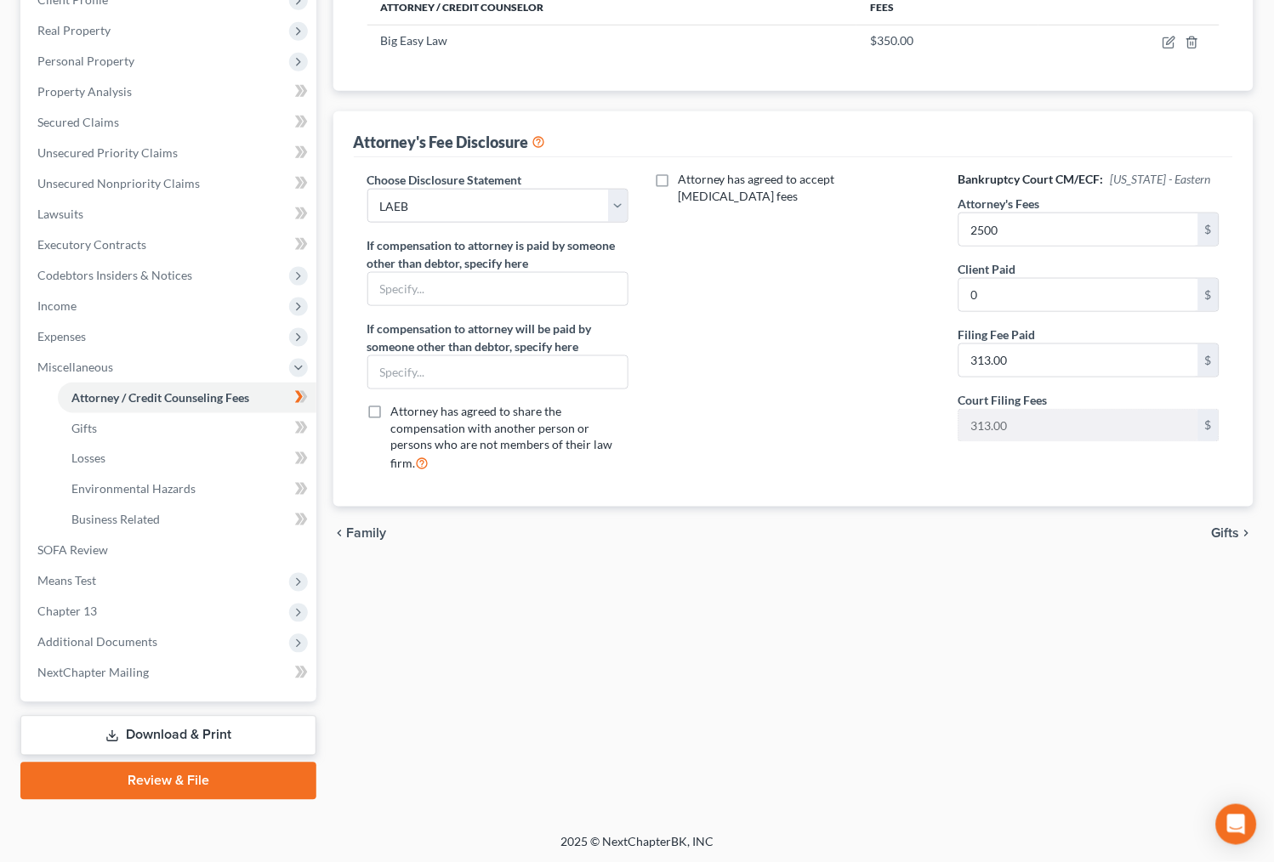
click at [212, 744] on link "Download & Print" at bounding box center [168, 736] width 296 height 40
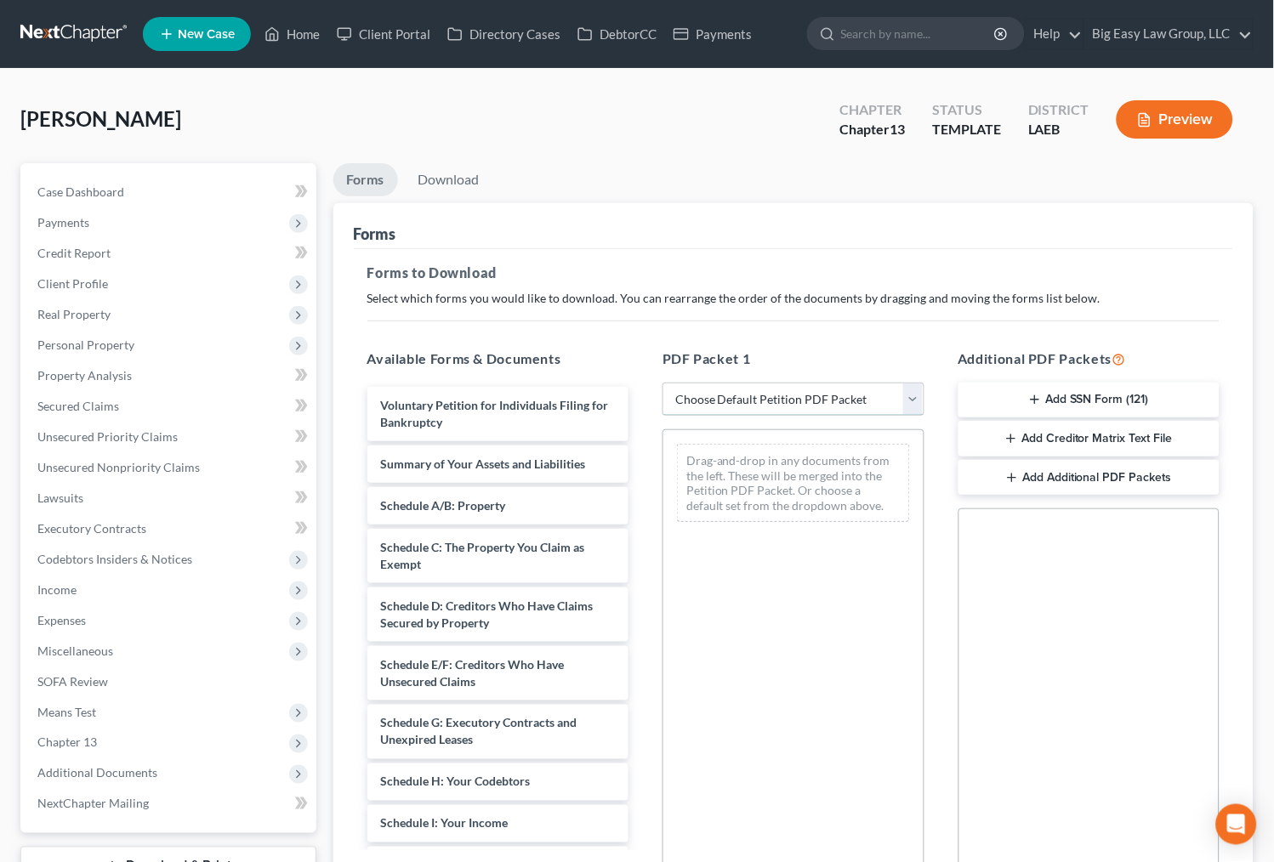
click at [825, 389] on select "Choose Default Petition PDF Packet Complete Bankruptcy Petition (all forms and …" at bounding box center [793, 400] width 262 height 34
select select "0"
click at [662, 383] on select "Choose Default Petition PDF Packet Complete Bankruptcy Petition (all forms and …" at bounding box center [793, 400] width 262 height 34
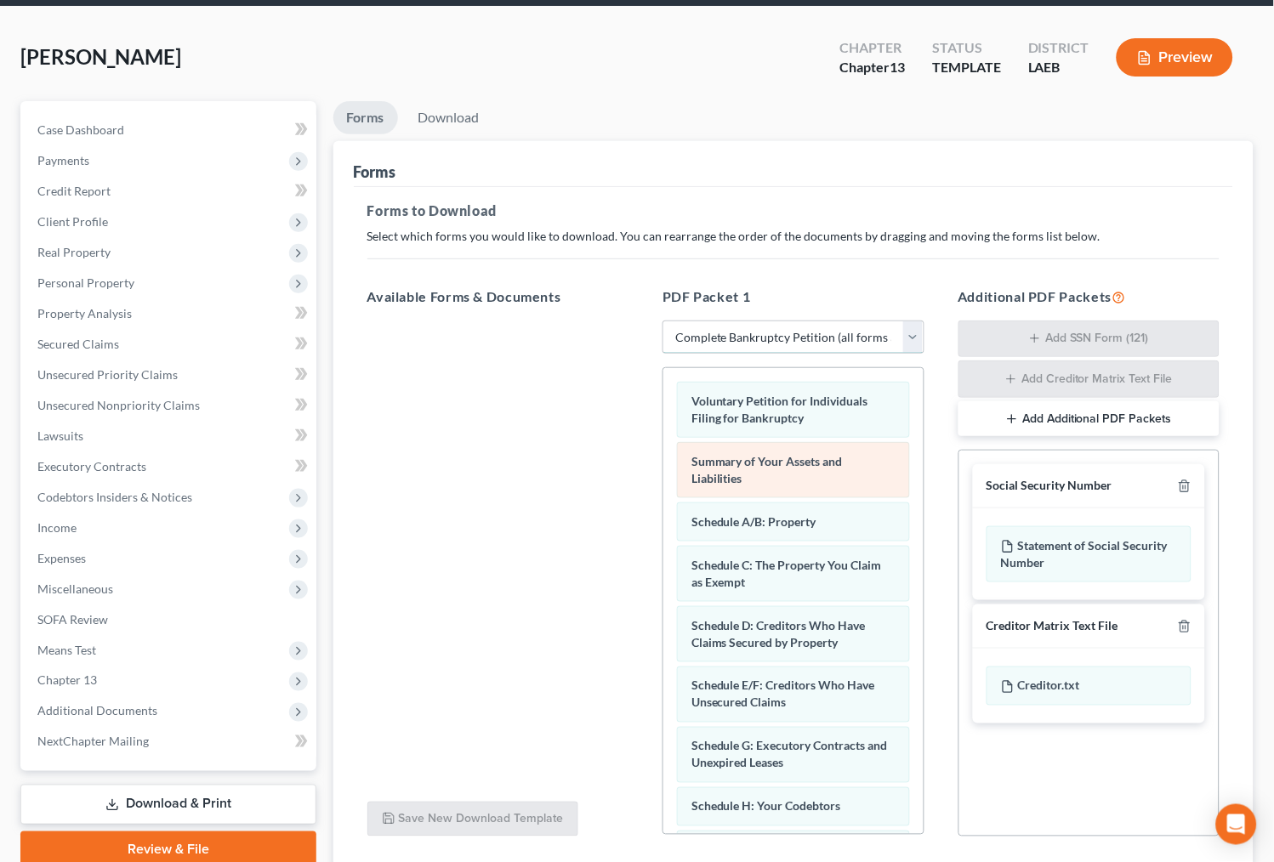
scroll to position [98, 0]
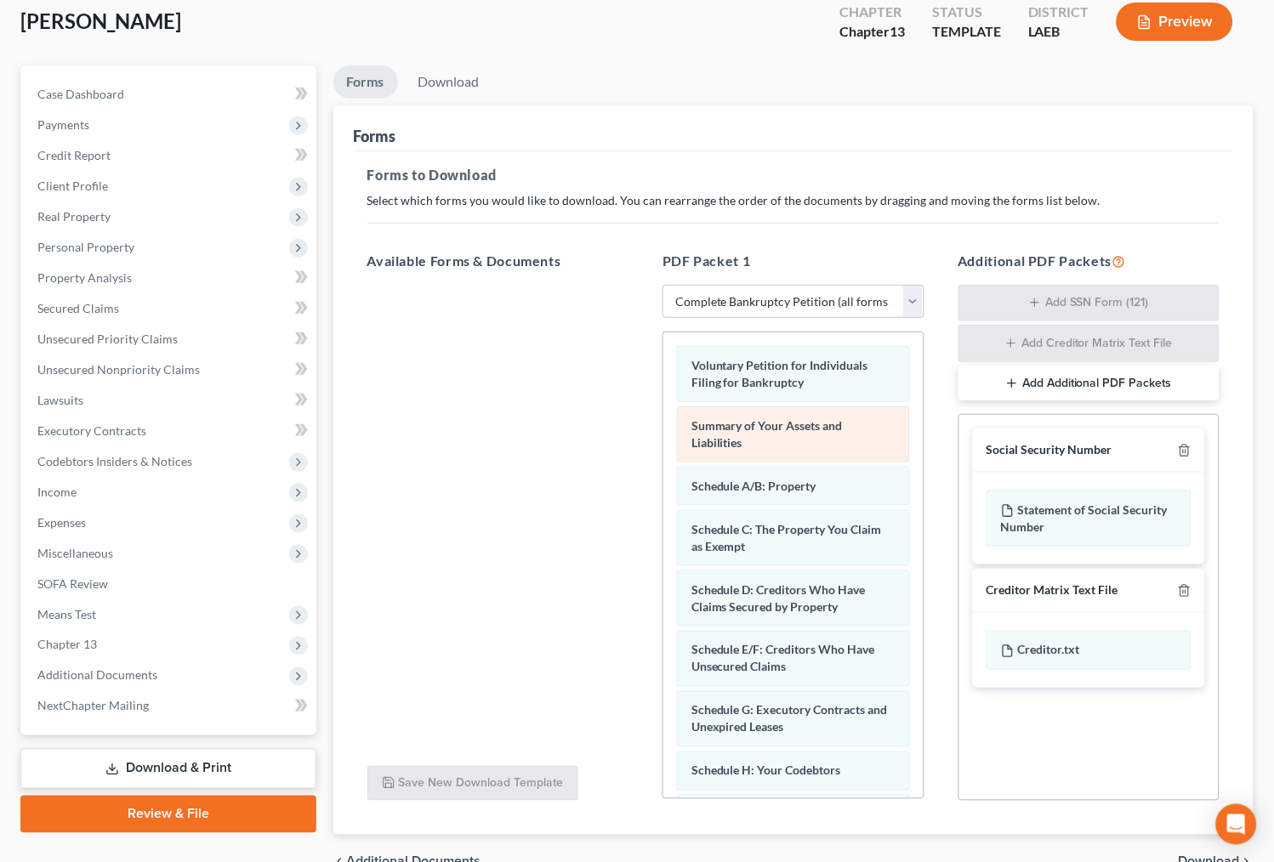
click at [663, 388] on div "Voluntary Petition for Individuals Filing for Bankruptcy Summary of Your Assets…" at bounding box center [793, 847] width 260 height 1030
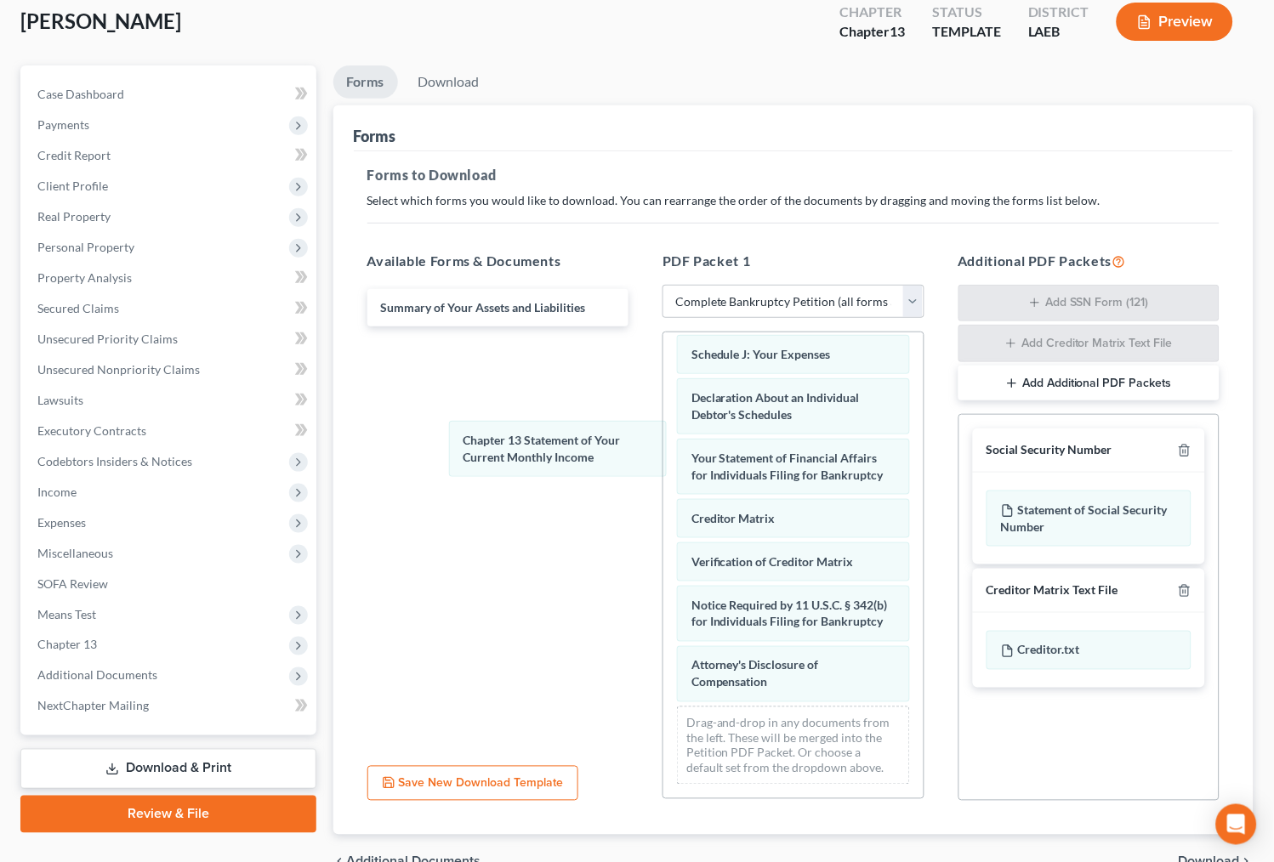
scroll to position [480, 0]
drag, startPoint x: 809, startPoint y: 446, endPoint x: 558, endPoint y: 423, distance: 252.8
click at [663, 440] on div "Chapter 13 Statement of Your Current Monthly Income Voluntary Petition for Indi…" at bounding box center [793, 343] width 260 height 909
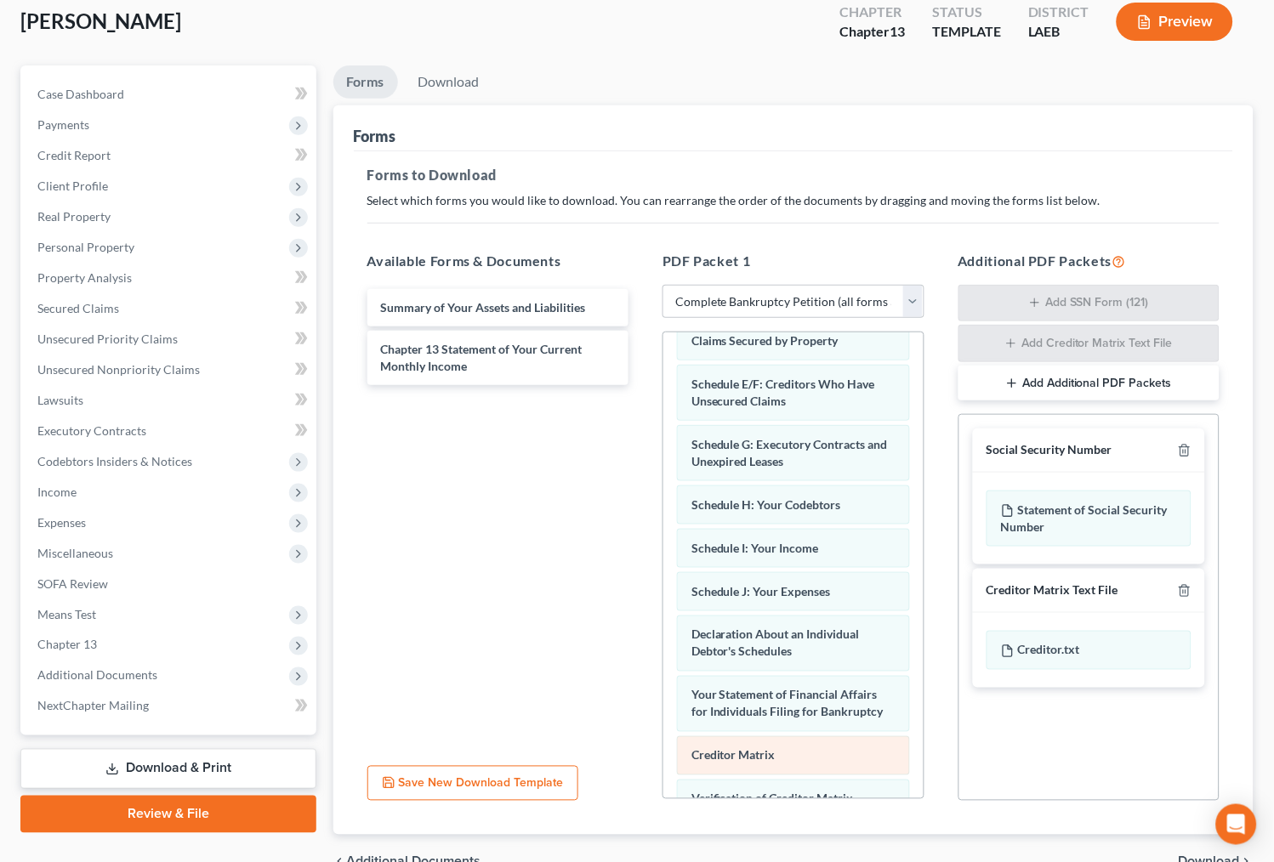
scroll to position [479, 0]
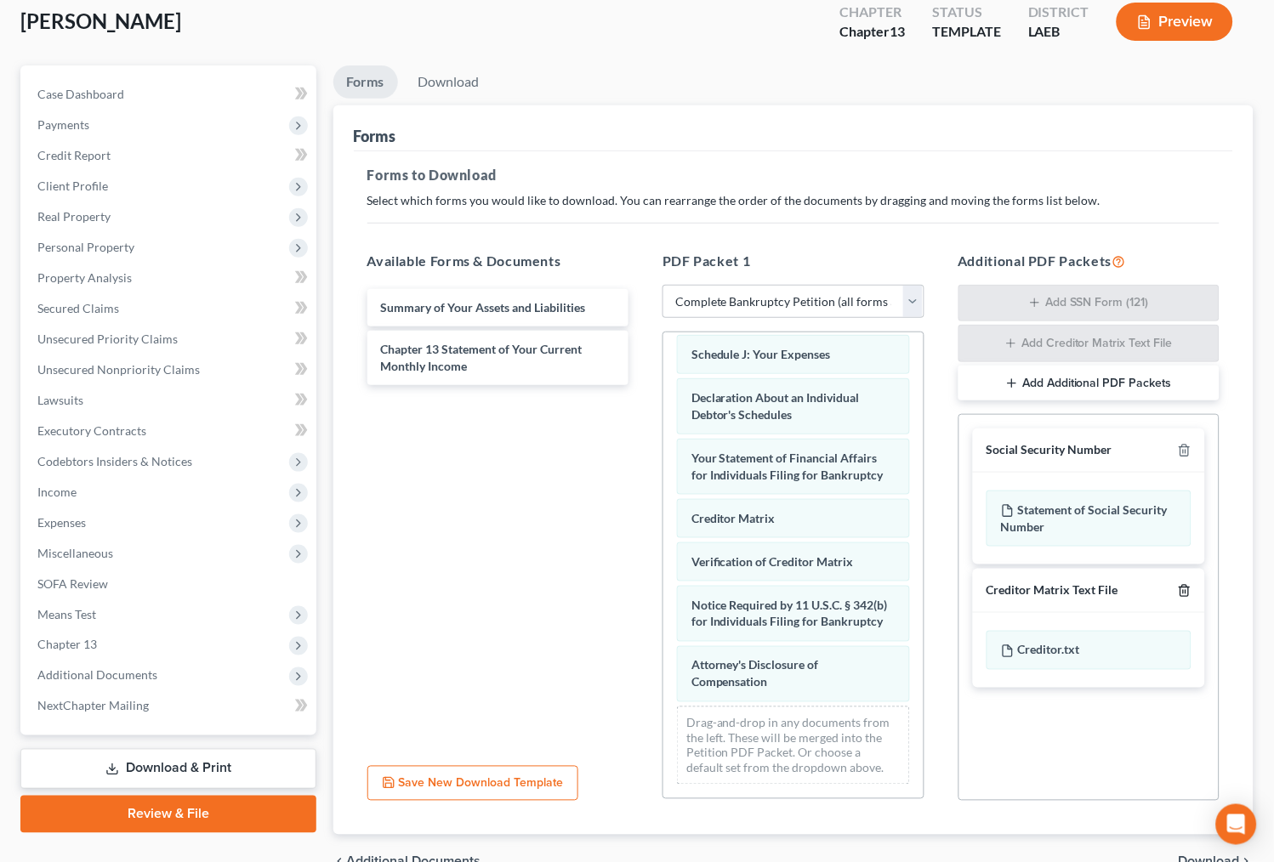
drag, startPoint x: 1182, startPoint y: 585, endPoint x: 1205, endPoint y: 461, distance: 126.2
click at [1182, 584] on icon "button" at bounding box center [1185, 591] width 14 height 14
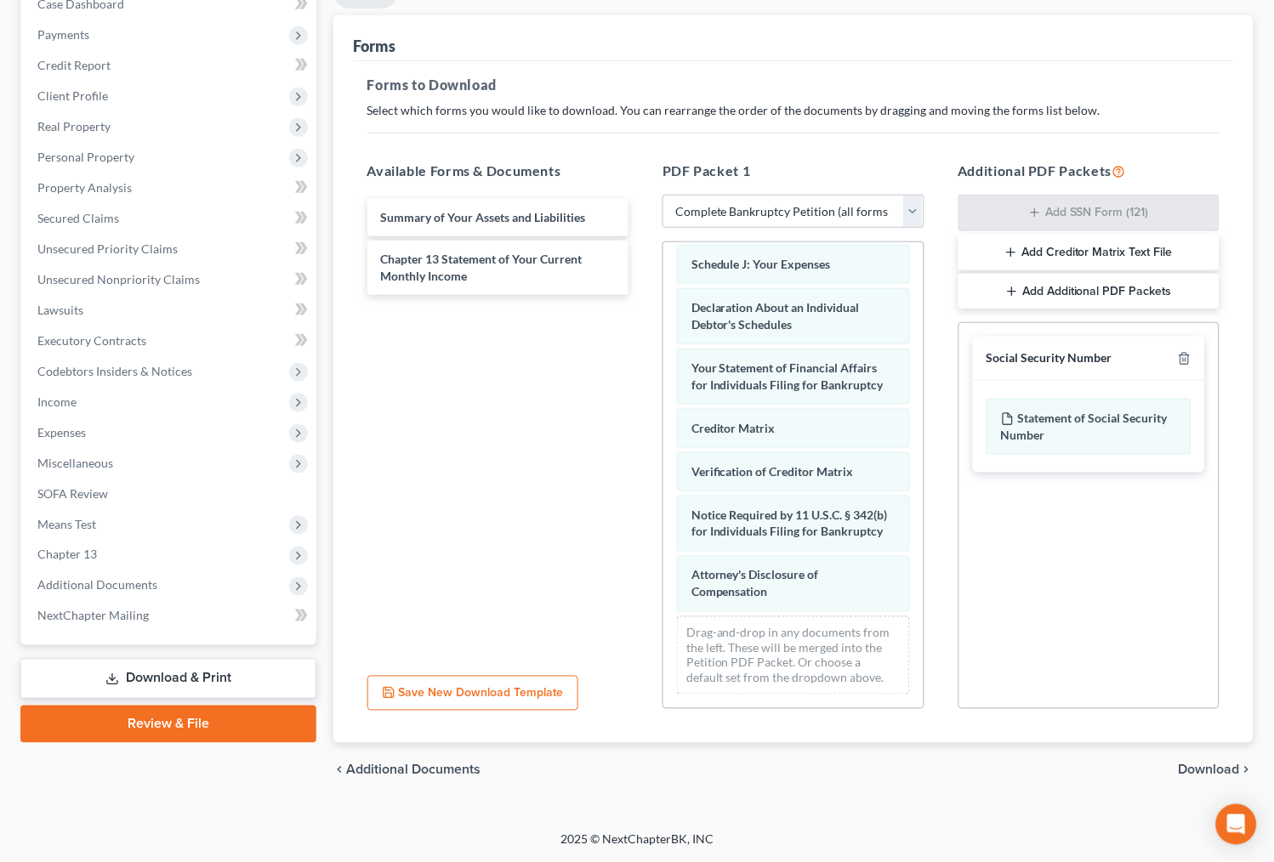
click at [1223, 768] on span "Download" at bounding box center [1208, 771] width 61 height 14
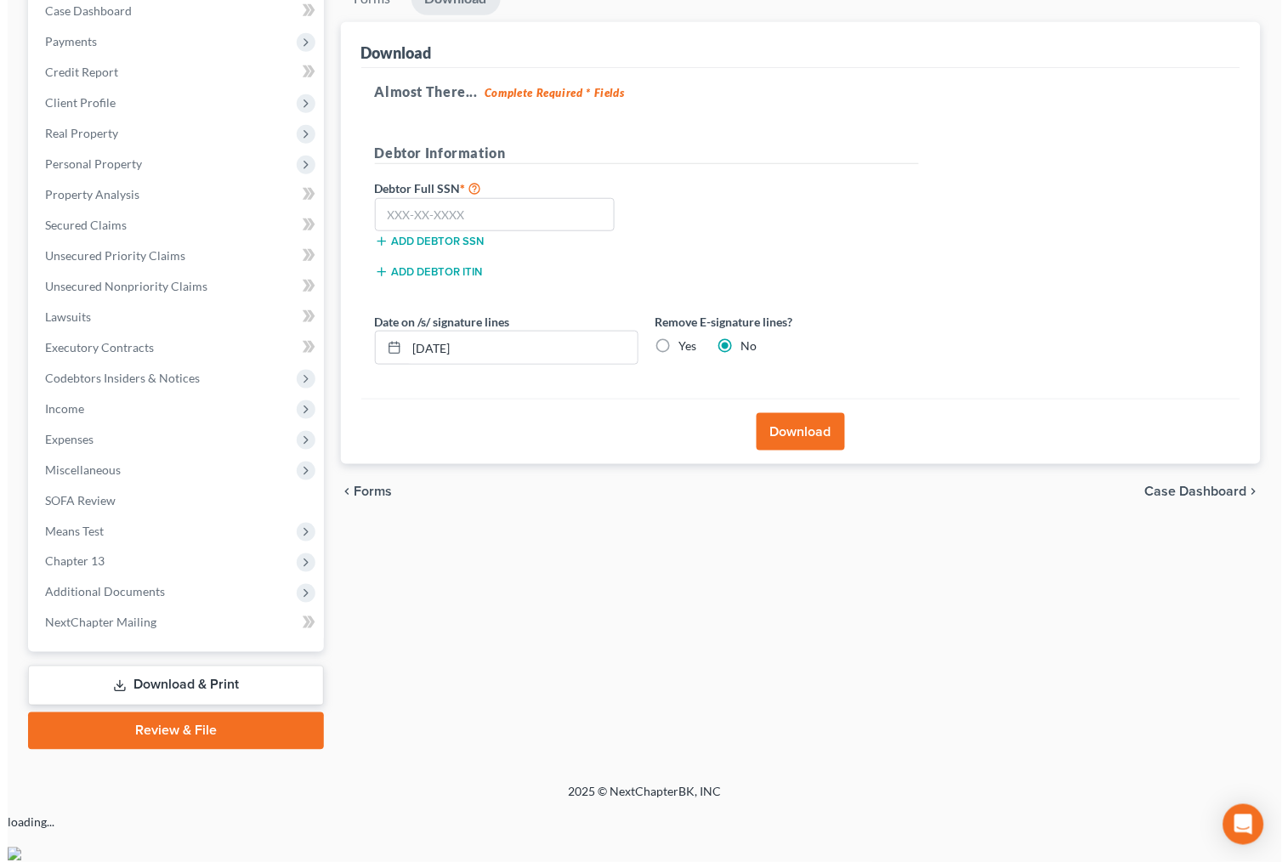
scroll to position [131, 0]
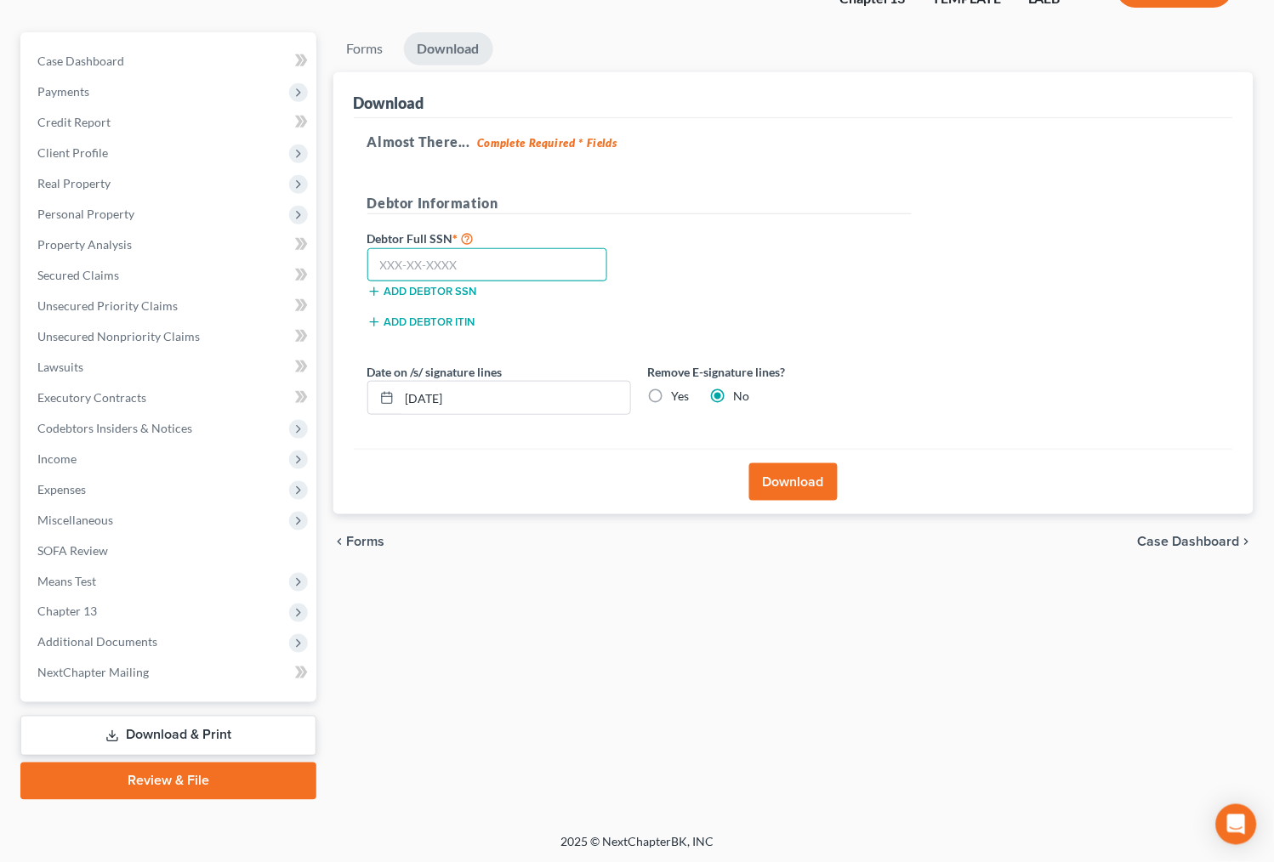
click at [493, 264] on input "text" at bounding box center [487, 265] width 241 height 34
type input "436-93-2914"
click at [827, 487] on button "Download" at bounding box center [793, 481] width 88 height 37
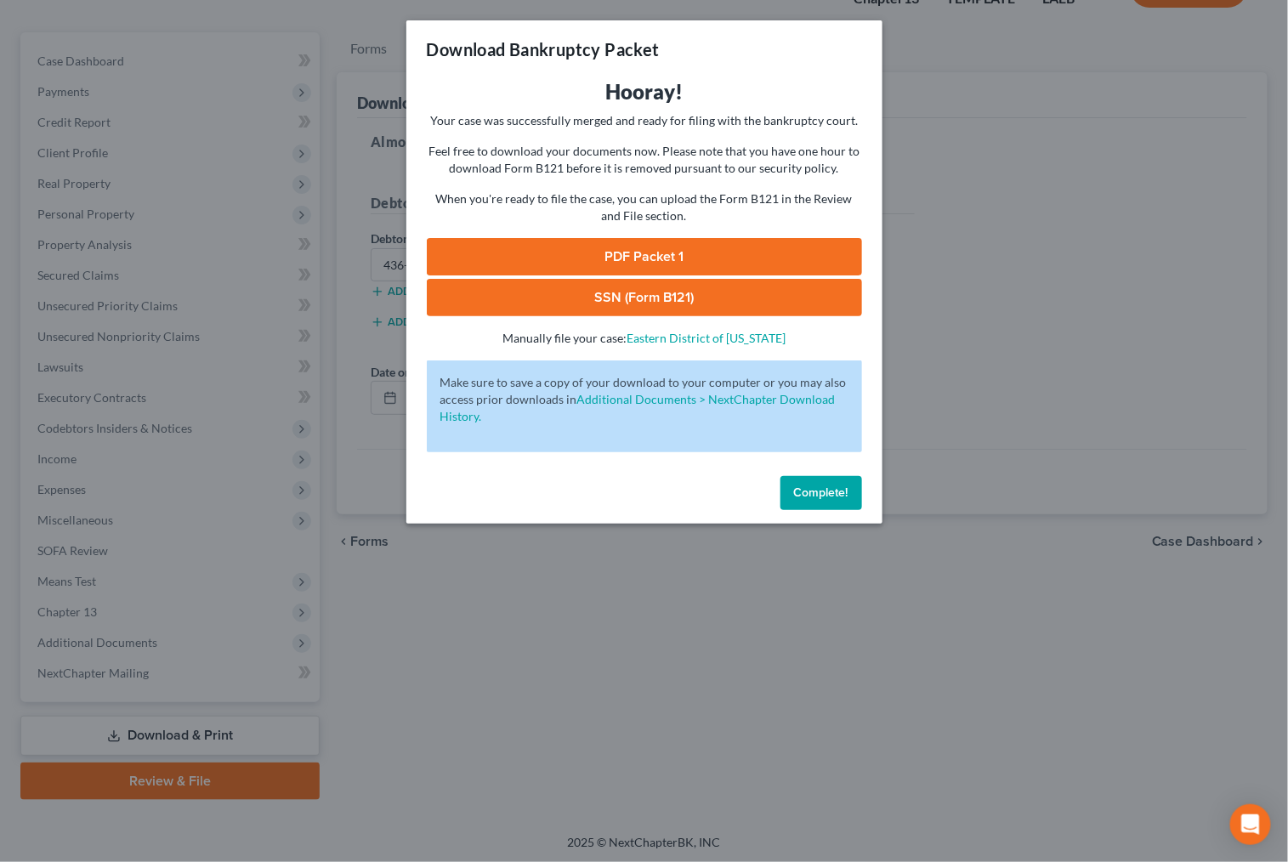
drag, startPoint x: 749, startPoint y: 257, endPoint x: 830, endPoint y: 260, distance: 80.8
click at [749, 257] on link "PDF Packet 1" at bounding box center [644, 256] width 435 height 37
drag, startPoint x: 687, startPoint y: 286, endPoint x: 722, endPoint y: 287, distance: 34.9
click at [687, 287] on link "SSN (Form B121)" at bounding box center [644, 297] width 435 height 37
